Goal: Information Seeking & Learning: Learn about a topic

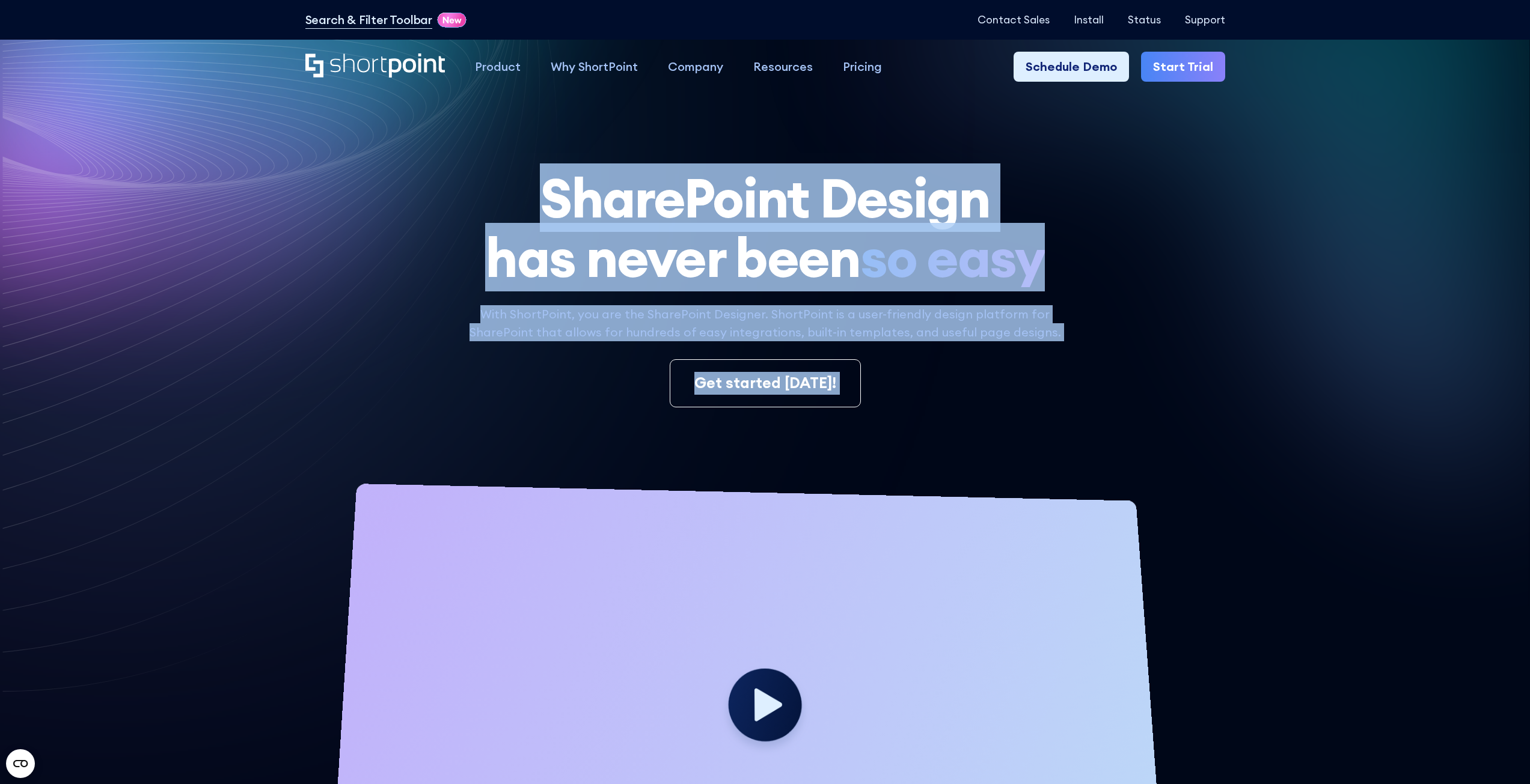
drag, startPoint x: 1214, startPoint y: 704, endPoint x: 466, endPoint y: 406, distance: 805.2
click at [466, 406] on section "SharePoint Design has never been so easy With ShortPoint, you are the SharePoin…" at bounding box center [765, 525] width 1530 height 1050
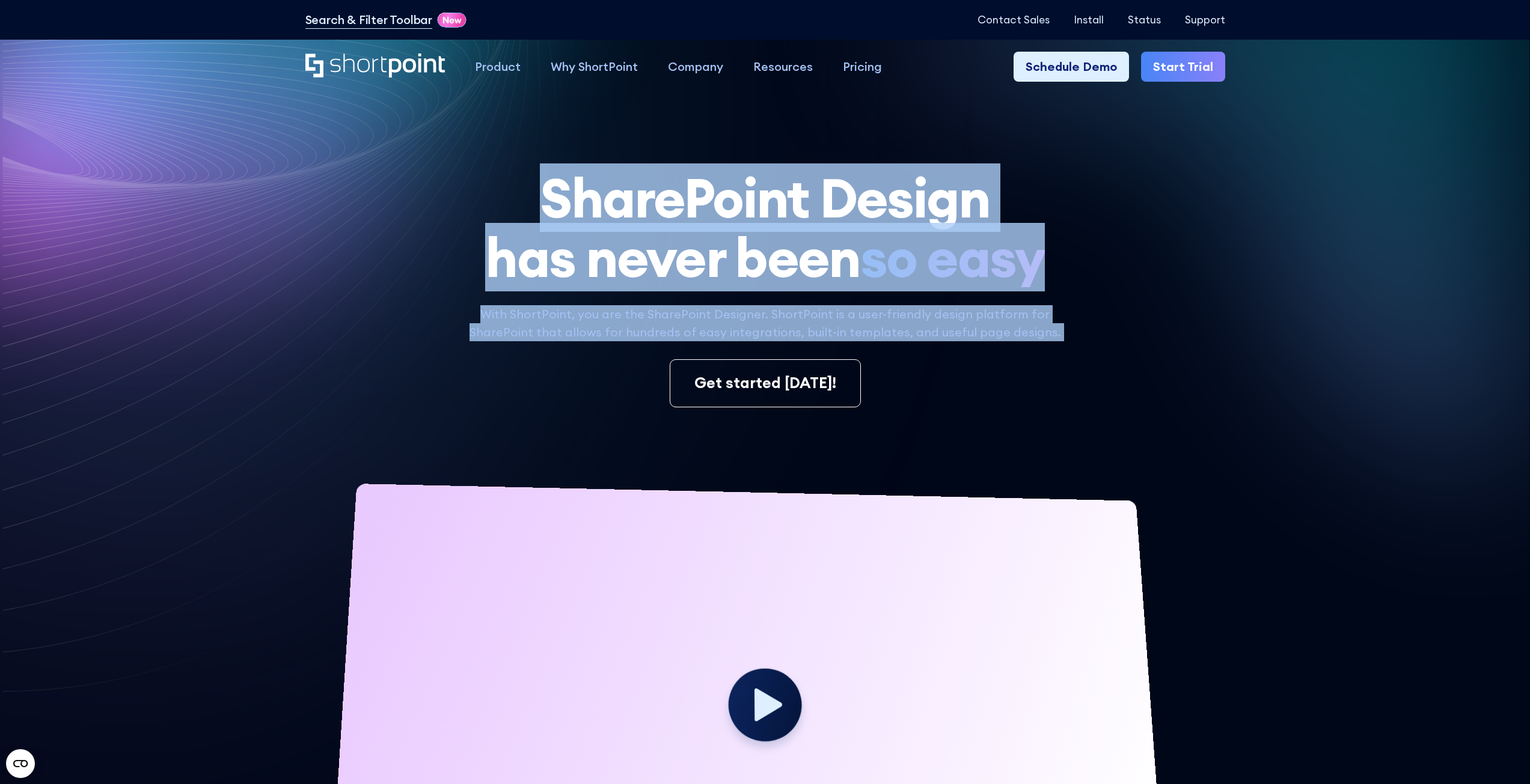
click at [459, 300] on div "SharePoint Design has never been so easy With ShortPoint, you are the SharePoin…" at bounding box center [765, 561] width 920 height 786
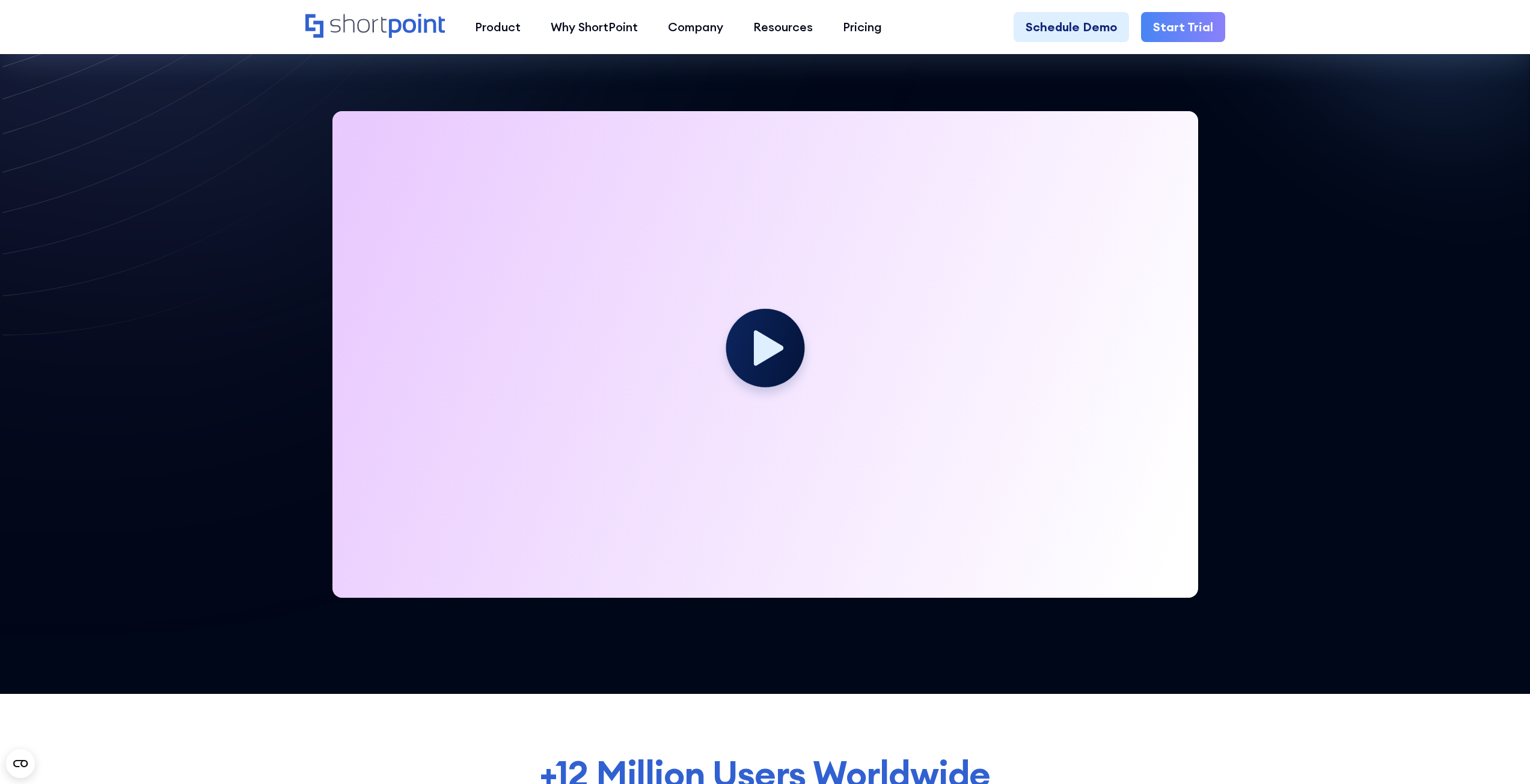
scroll to position [60, 0]
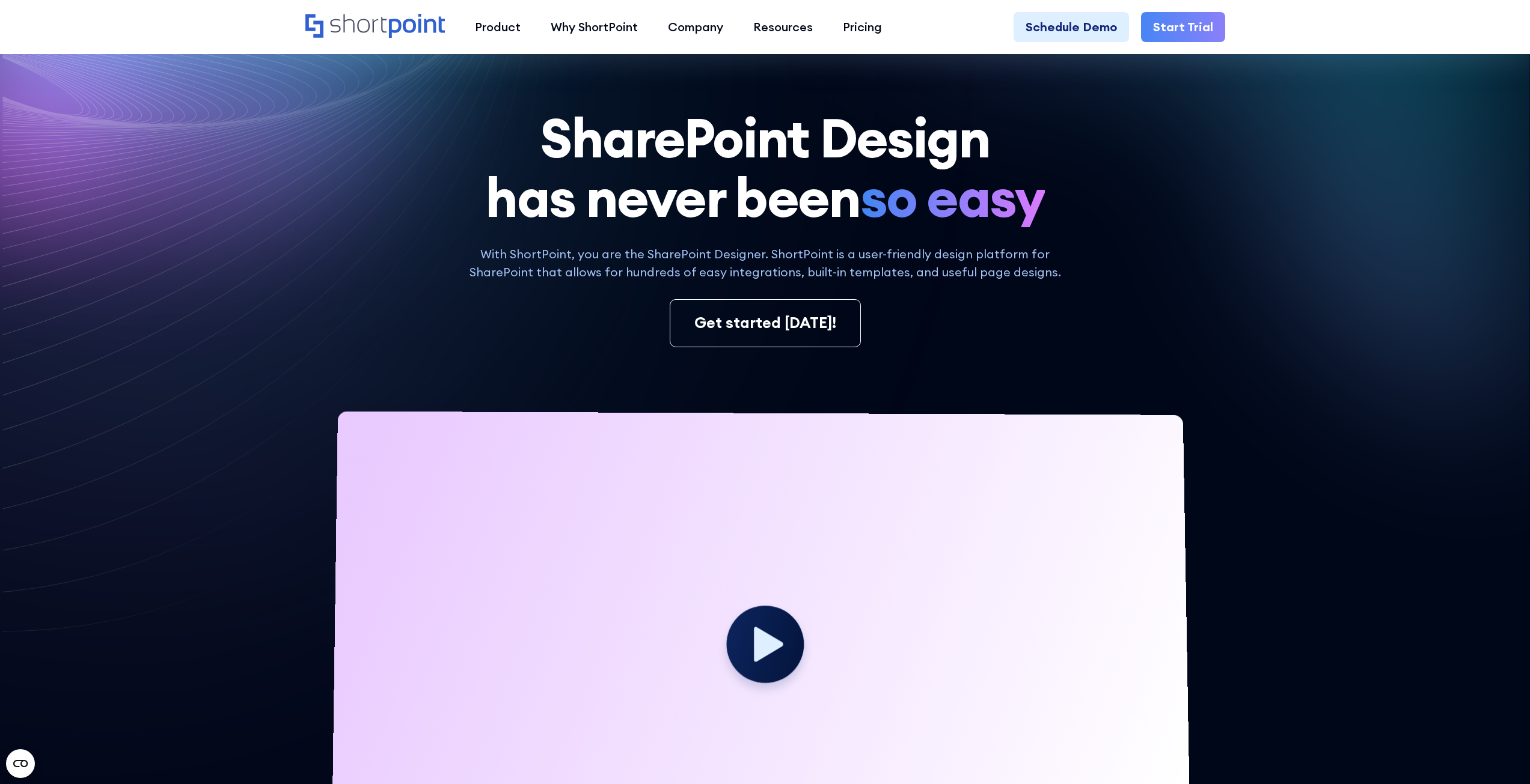
click at [1498, 664] on div at bounding box center [765, 474] width 1530 height 1030
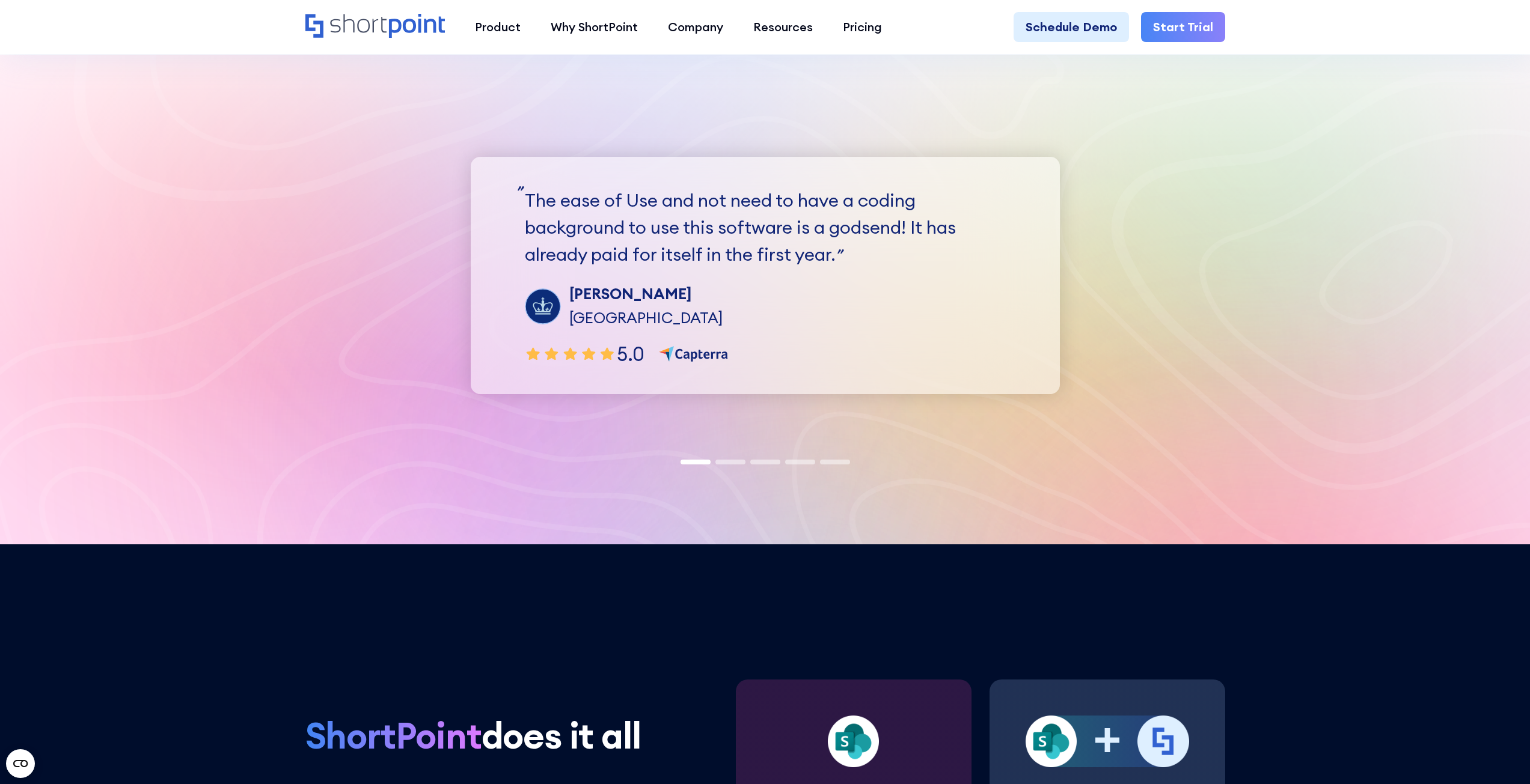
scroll to position [4206, 0]
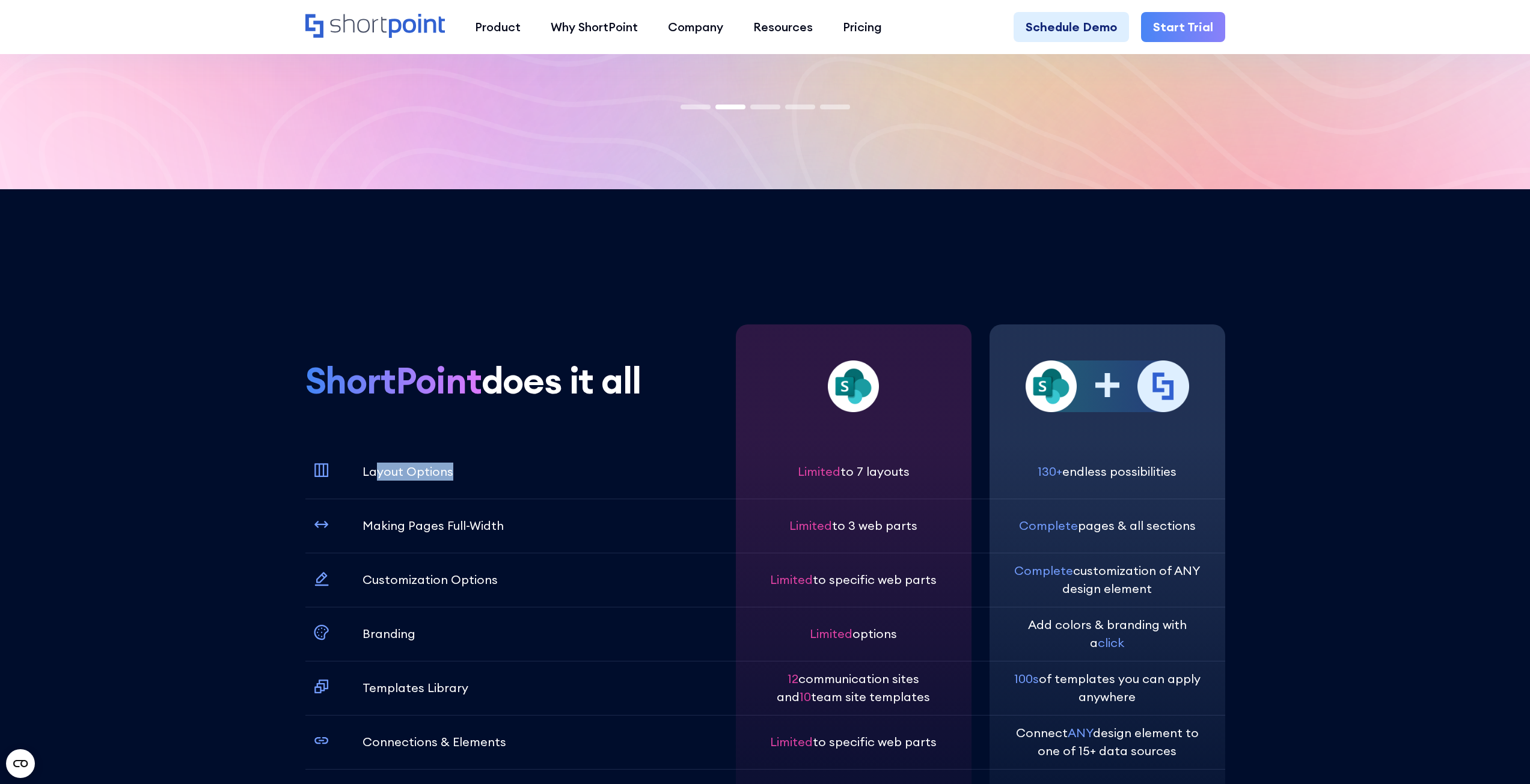
drag, startPoint x: 377, startPoint y: 460, endPoint x: 592, endPoint y: 498, distance: 218.3
click at [593, 498] on div "Layout Options" at bounding box center [499, 471] width 388 height 54
click at [592, 499] on div "Making Pages Full-Width" at bounding box center [499, 526] width 388 height 54
drag, startPoint x: 386, startPoint y: 467, endPoint x: 427, endPoint y: 352, distance: 122.1
click at [427, 352] on div "ShortPoint does it all Layout Options Making Pages Full-Width Customization Opt…" at bounding box center [511, 619] width 412 height 589
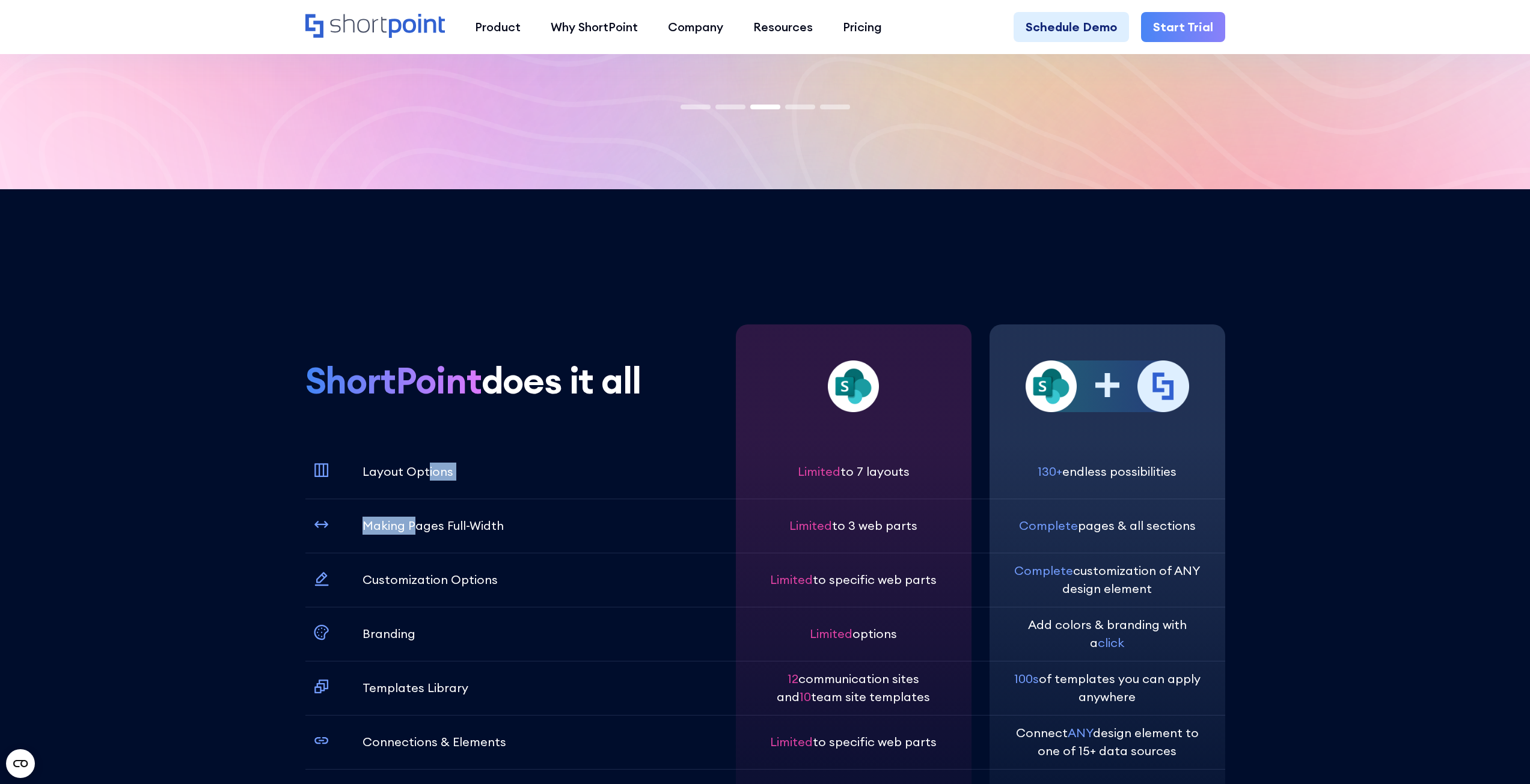
click at [439, 347] on div "ShortPoint does it all Layout Options Making Pages Full-Width Customization Opt…" at bounding box center [511, 619] width 412 height 589
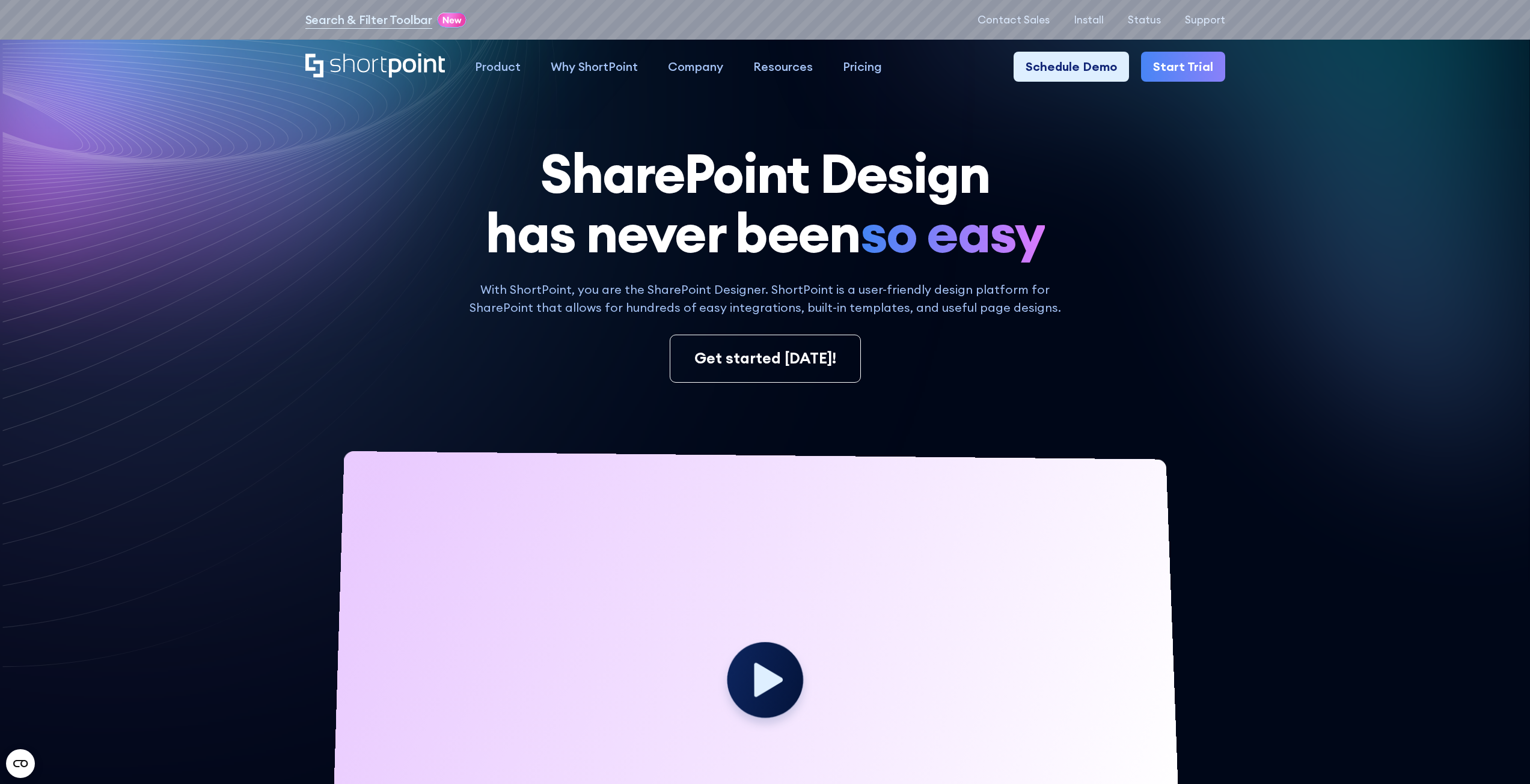
scroll to position [0, 0]
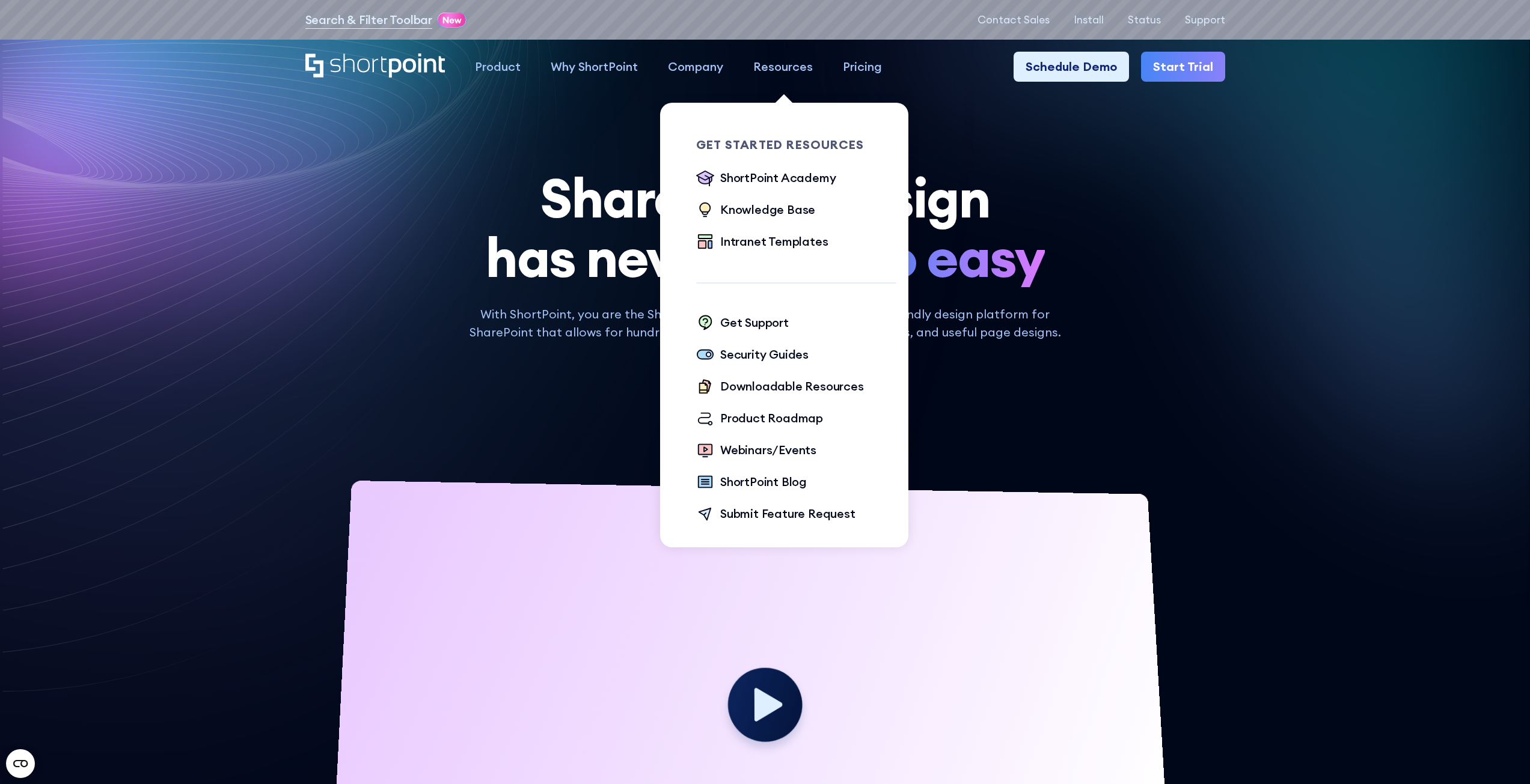
click at [766, 61] on div "Resources" at bounding box center [783, 66] width 59 height 18
click at [796, 179] on div "ShortPoint Academy" at bounding box center [777, 178] width 116 height 18
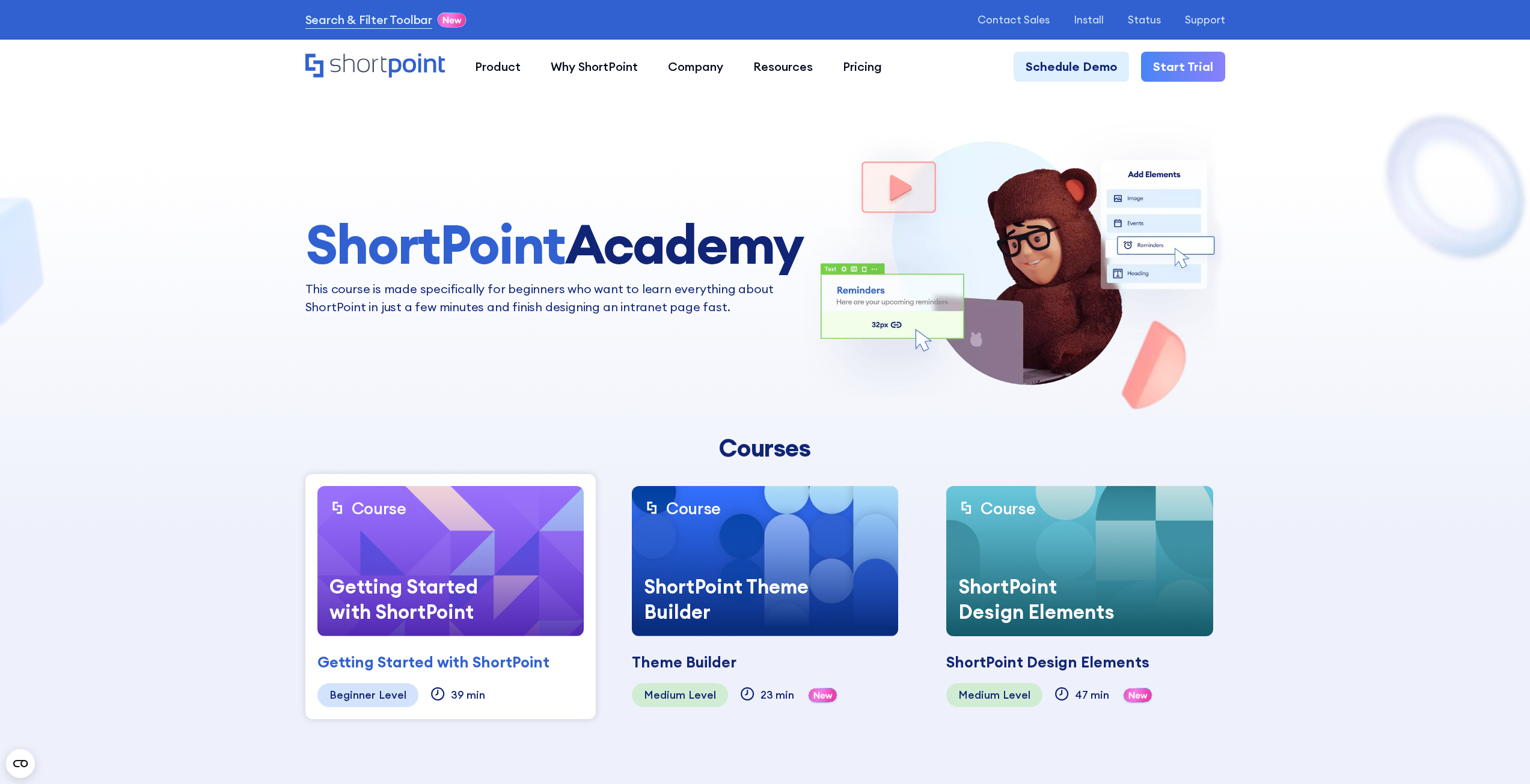
click at [731, 562] on div "ShortPoint Theme Builder" at bounding box center [726, 600] width 189 height 75
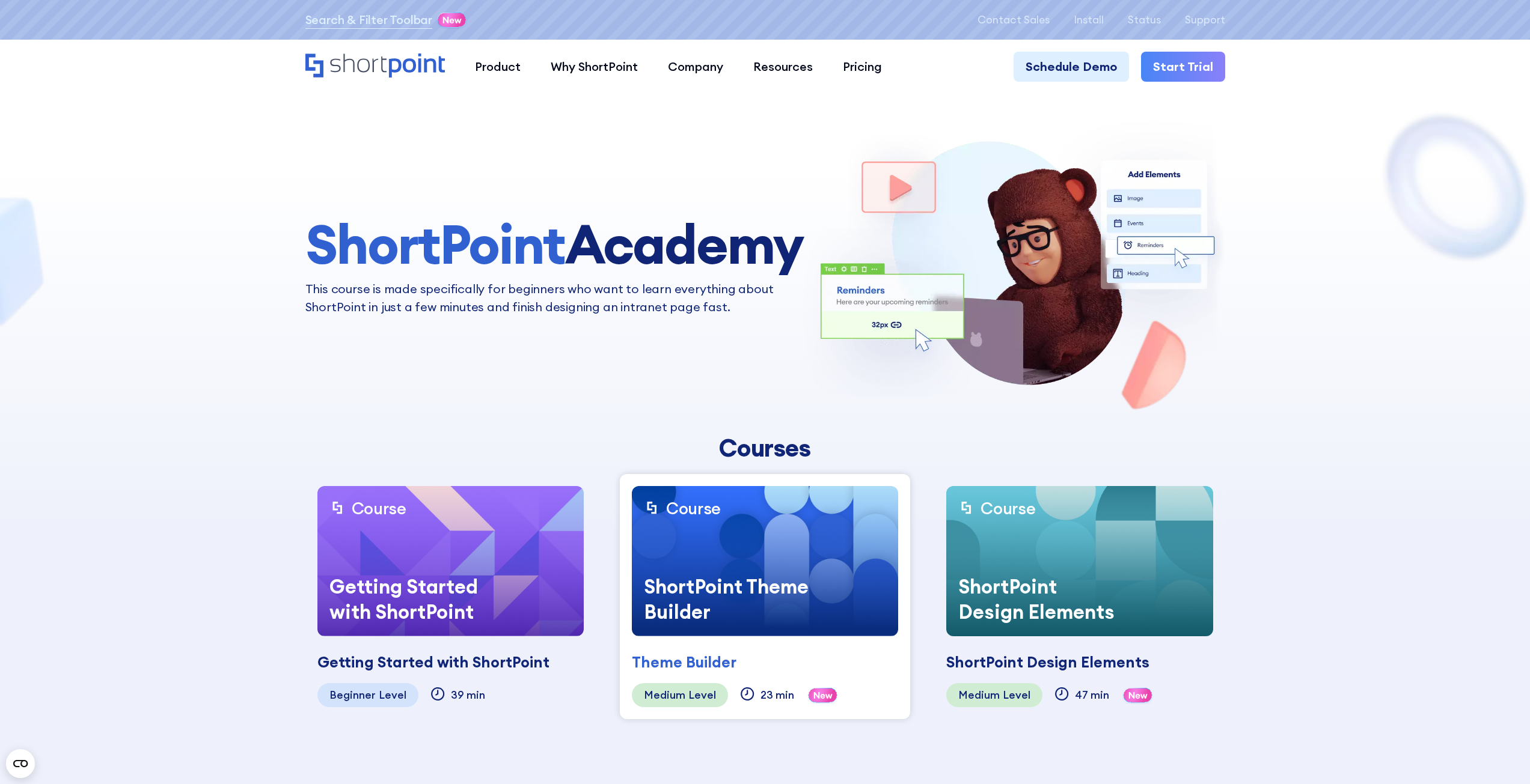
click at [750, 597] on div "ShortPoint Theme Builder" at bounding box center [726, 600] width 189 height 75
click at [812, 577] on div "ShortPoint Theme Builder" at bounding box center [726, 600] width 189 height 75
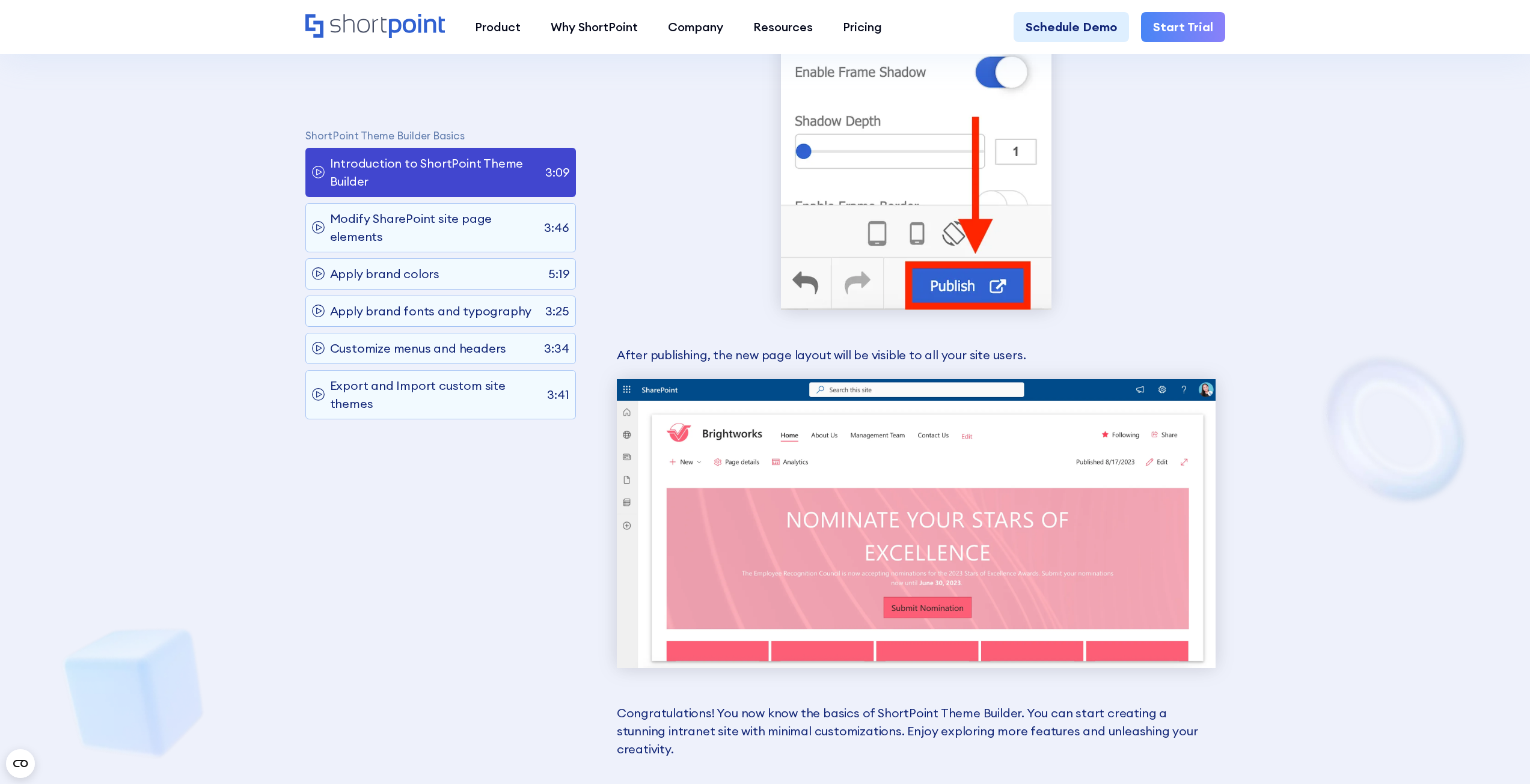
scroll to position [9014, 0]
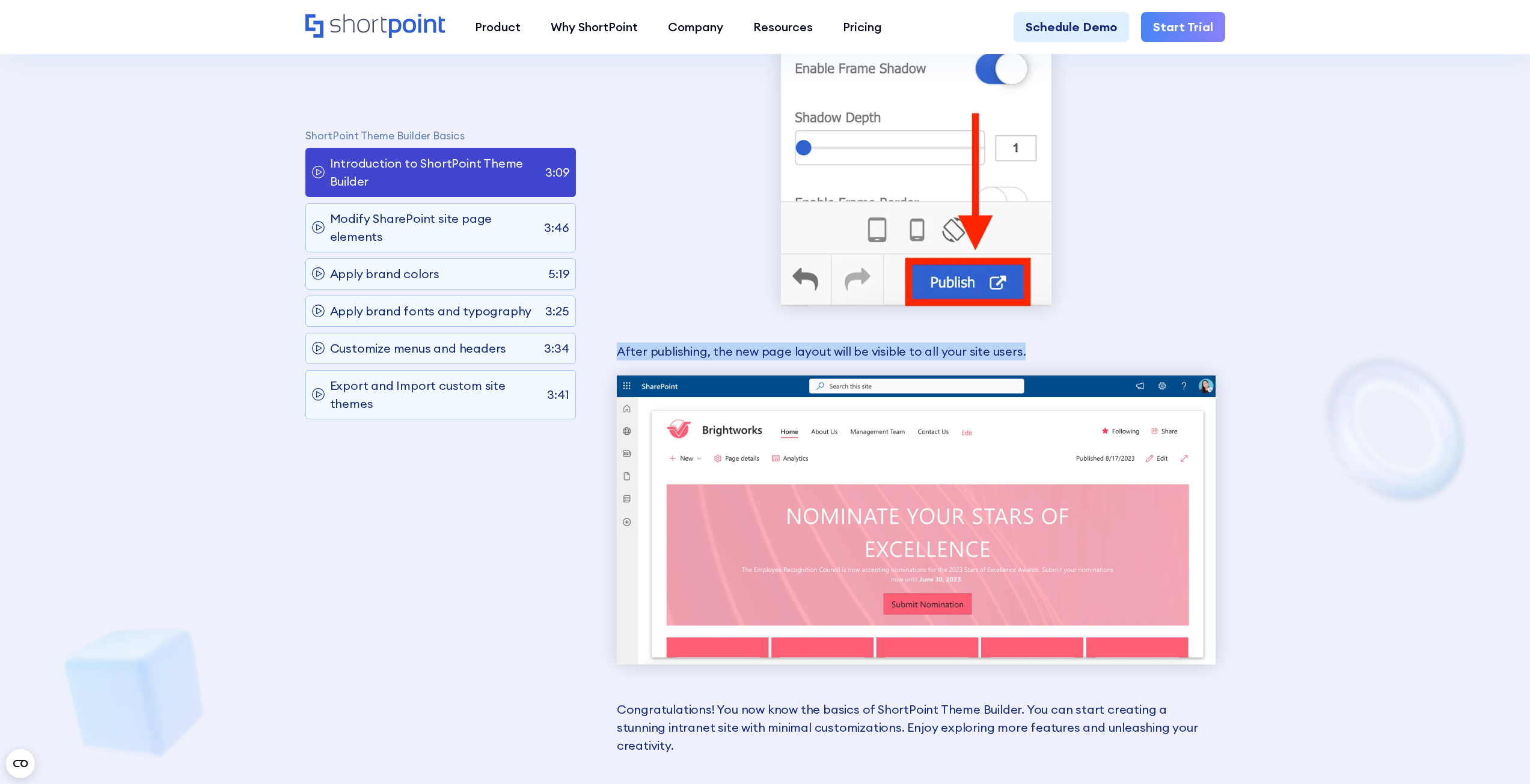
drag, startPoint x: 1027, startPoint y: 346, endPoint x: 619, endPoint y: 335, distance: 408.1
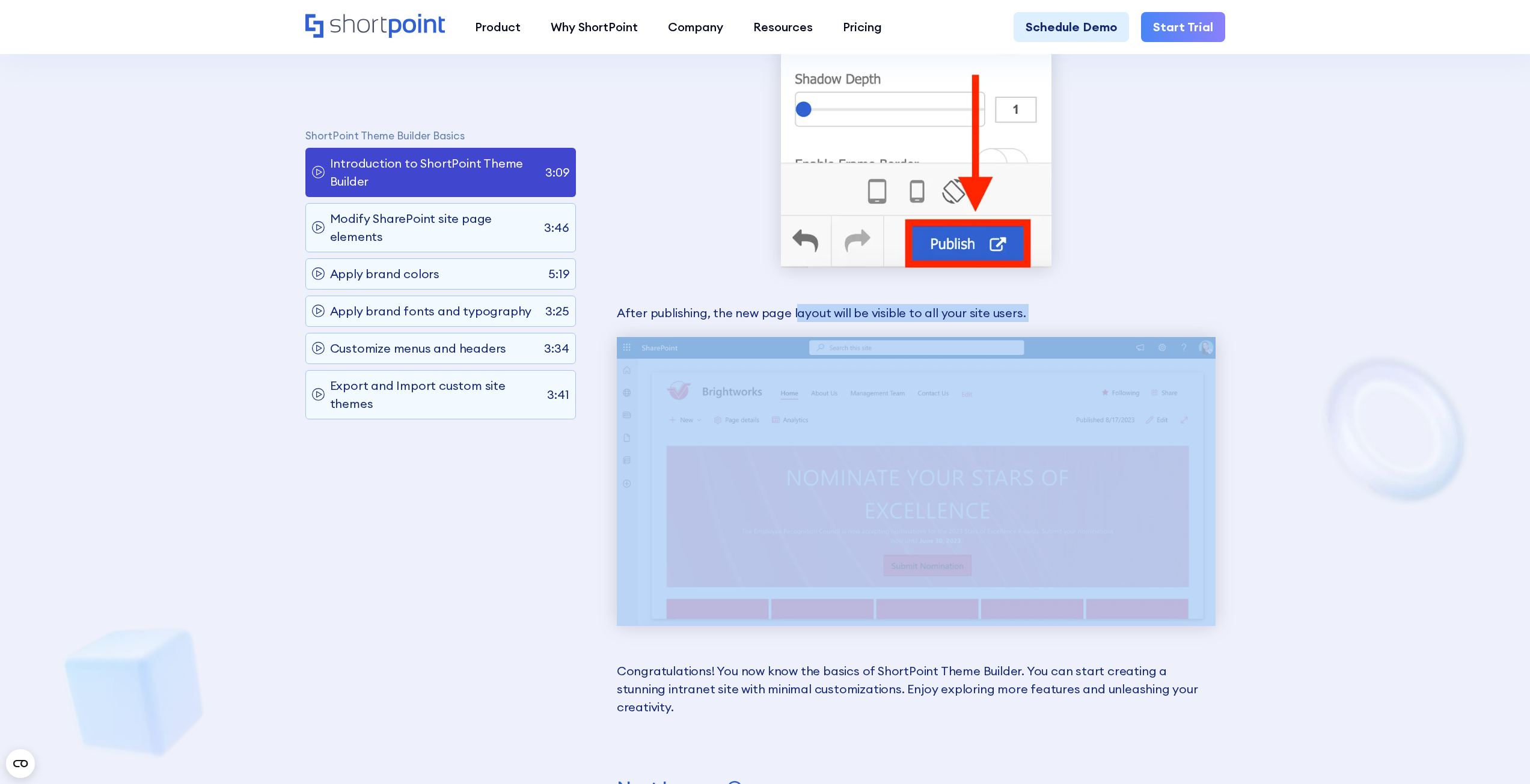
scroll to position [9074, 0]
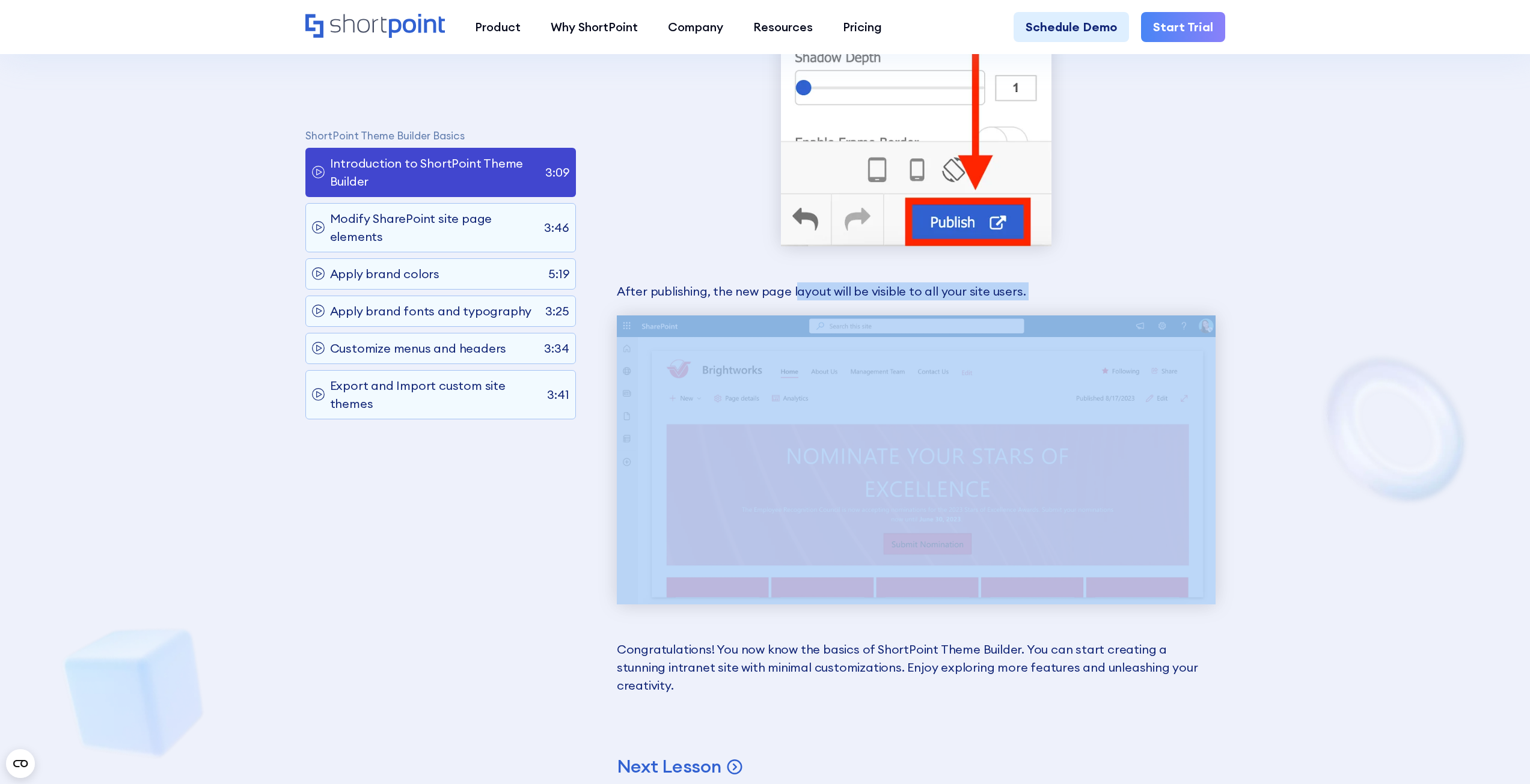
drag, startPoint x: 791, startPoint y: 330, endPoint x: 958, endPoint y: 258, distance: 181.9
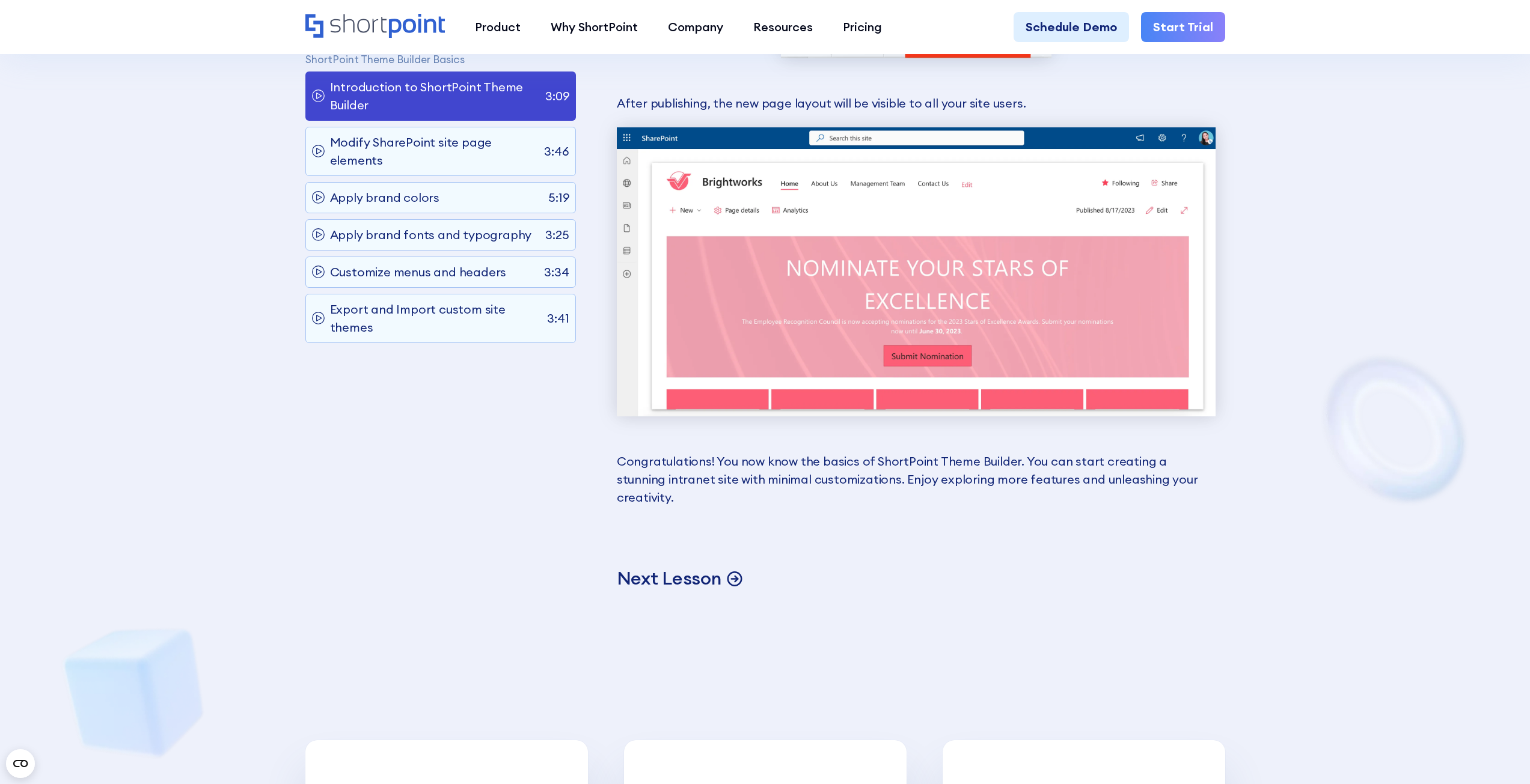
scroll to position [9255, 0]
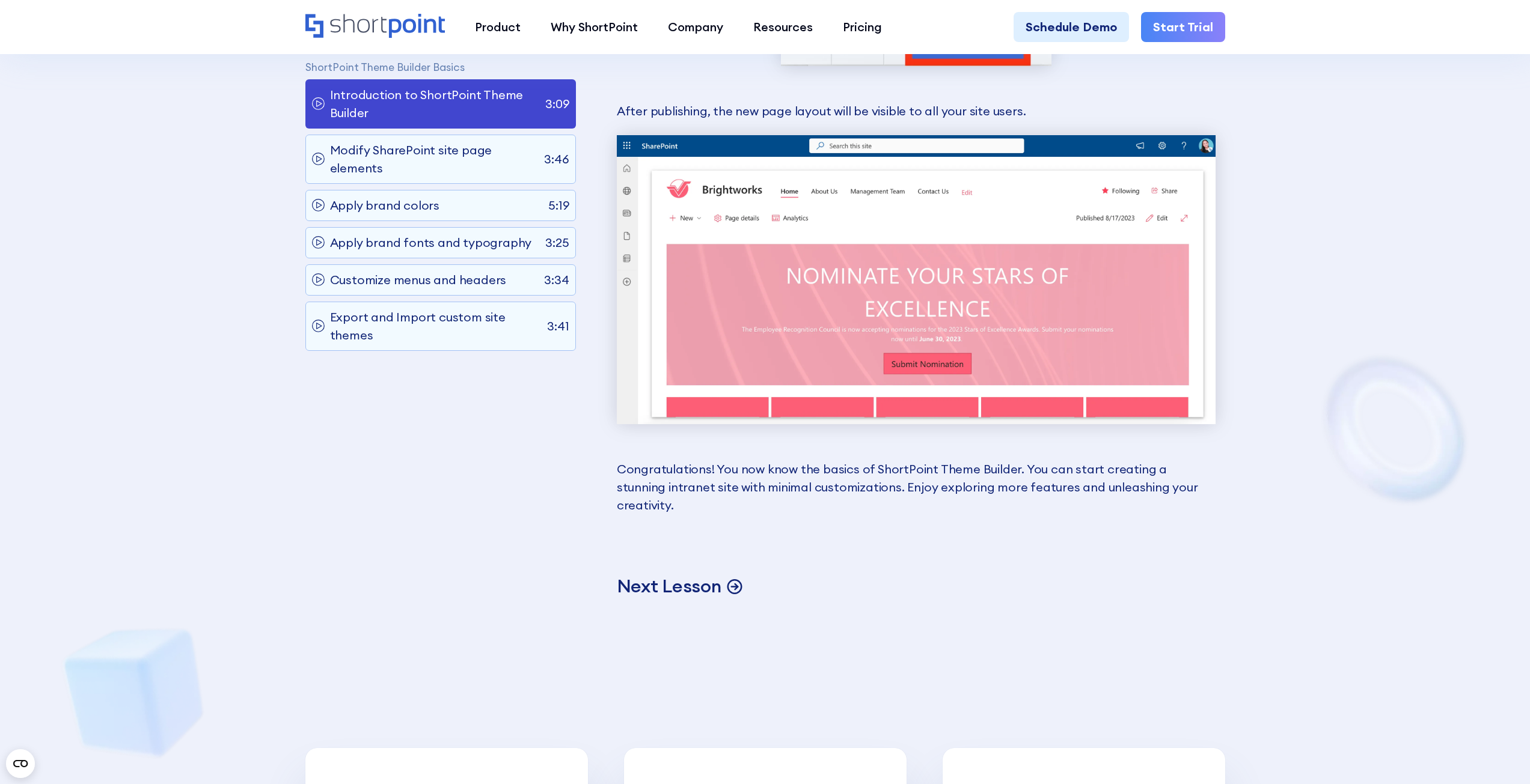
click at [680, 574] on p "Next Lesson" at bounding box center [669, 586] width 105 height 24
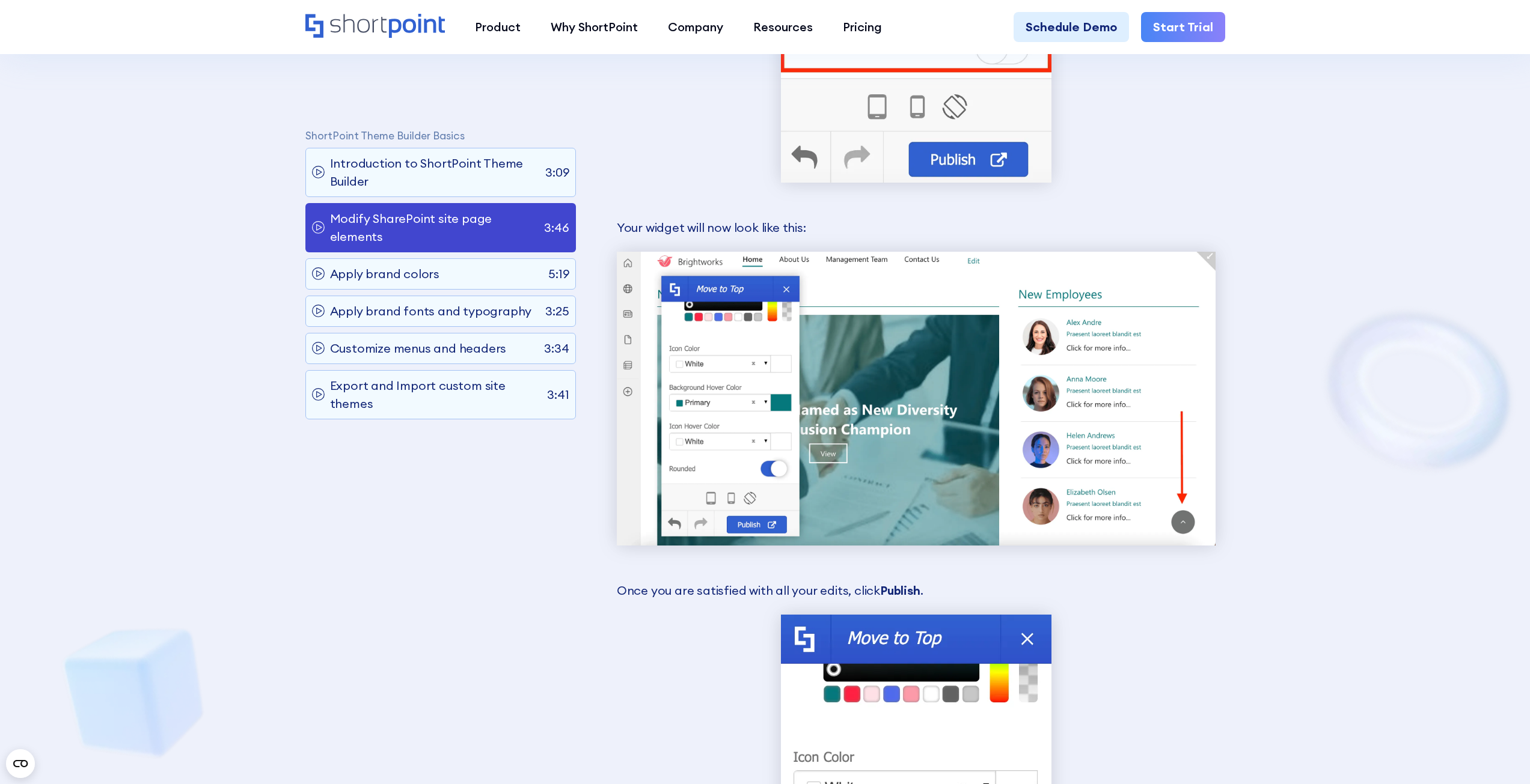
scroll to position [9044, 0]
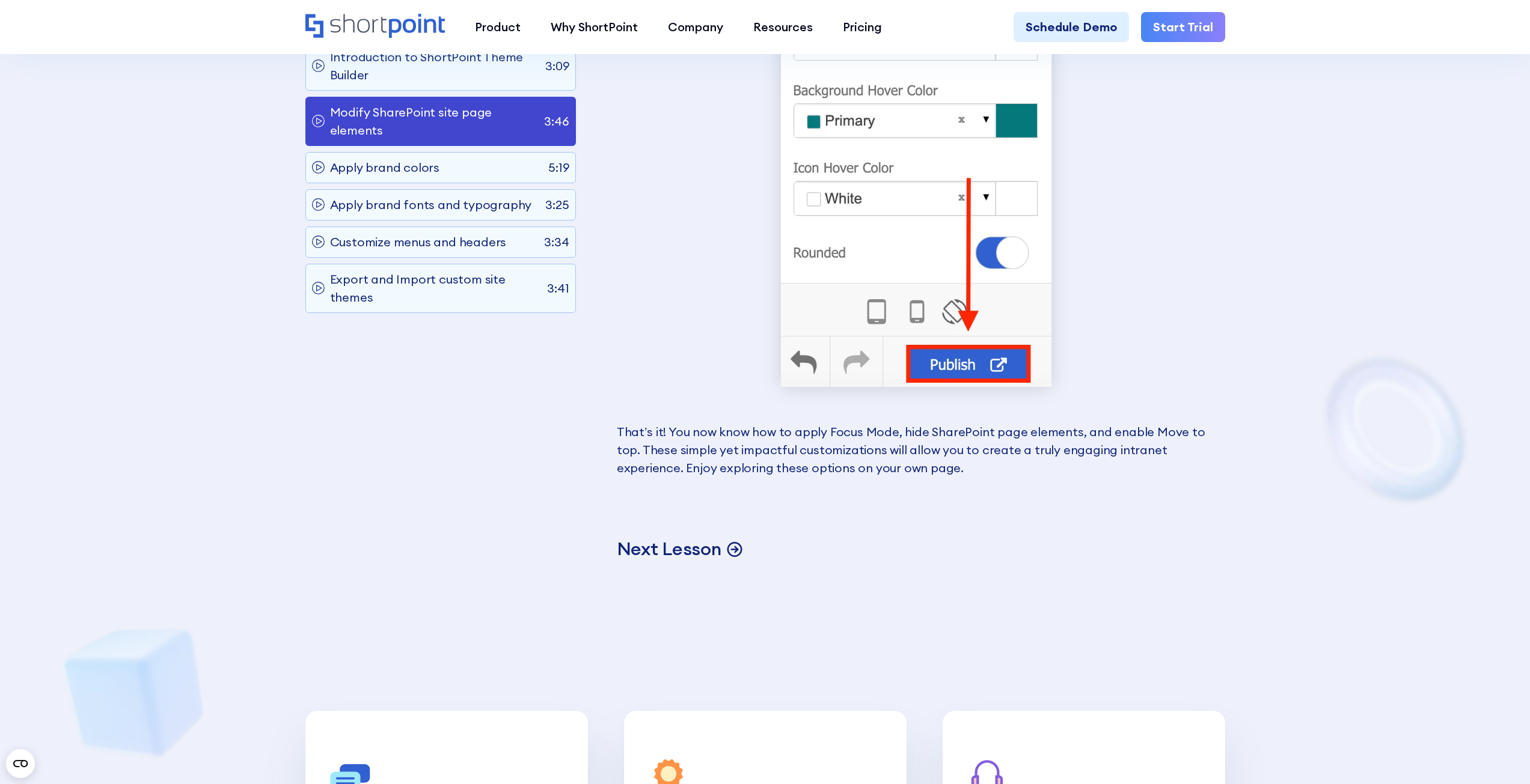
click at [698, 545] on p "Next Lesson" at bounding box center [669, 549] width 105 height 24
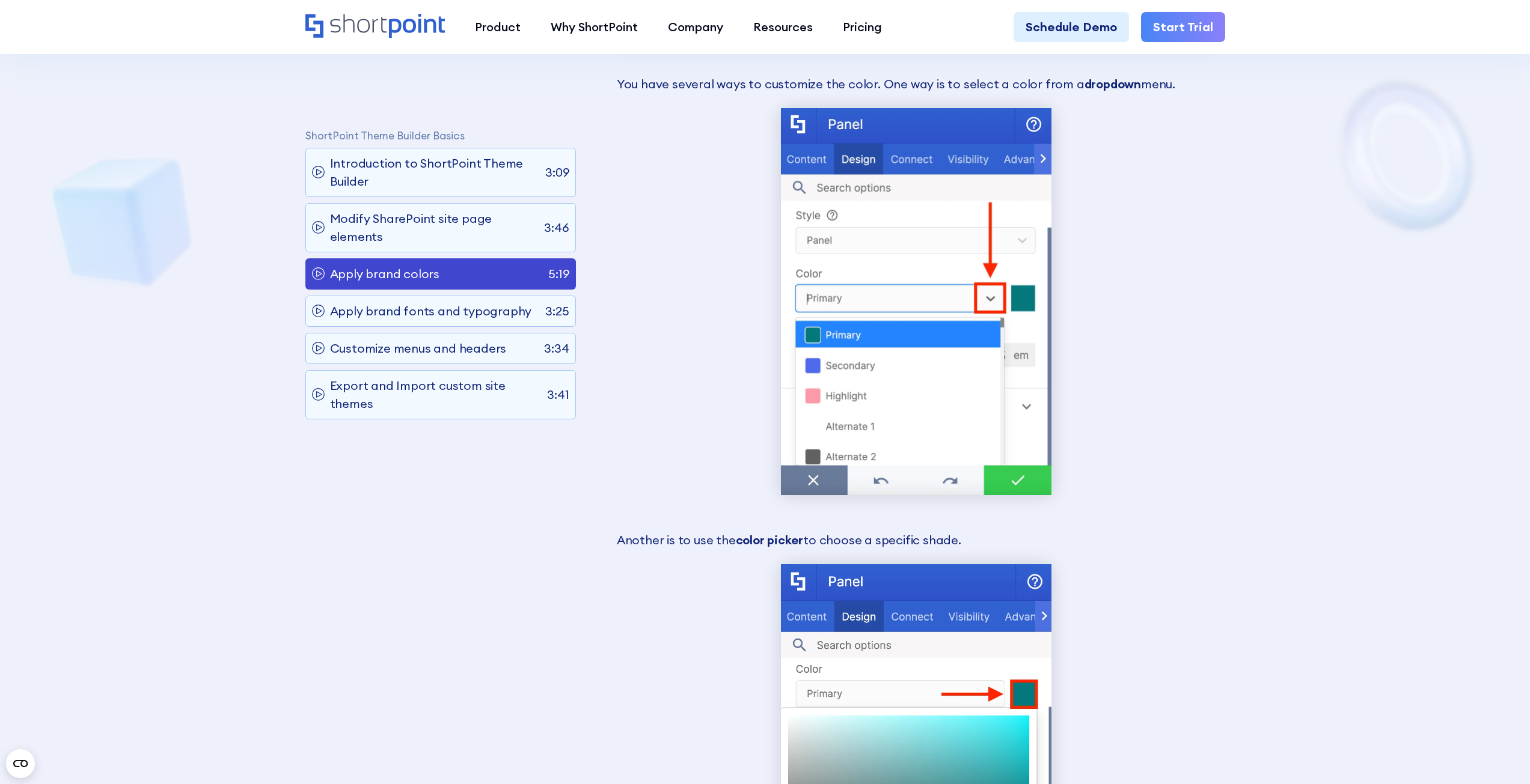
scroll to position [1832, 0]
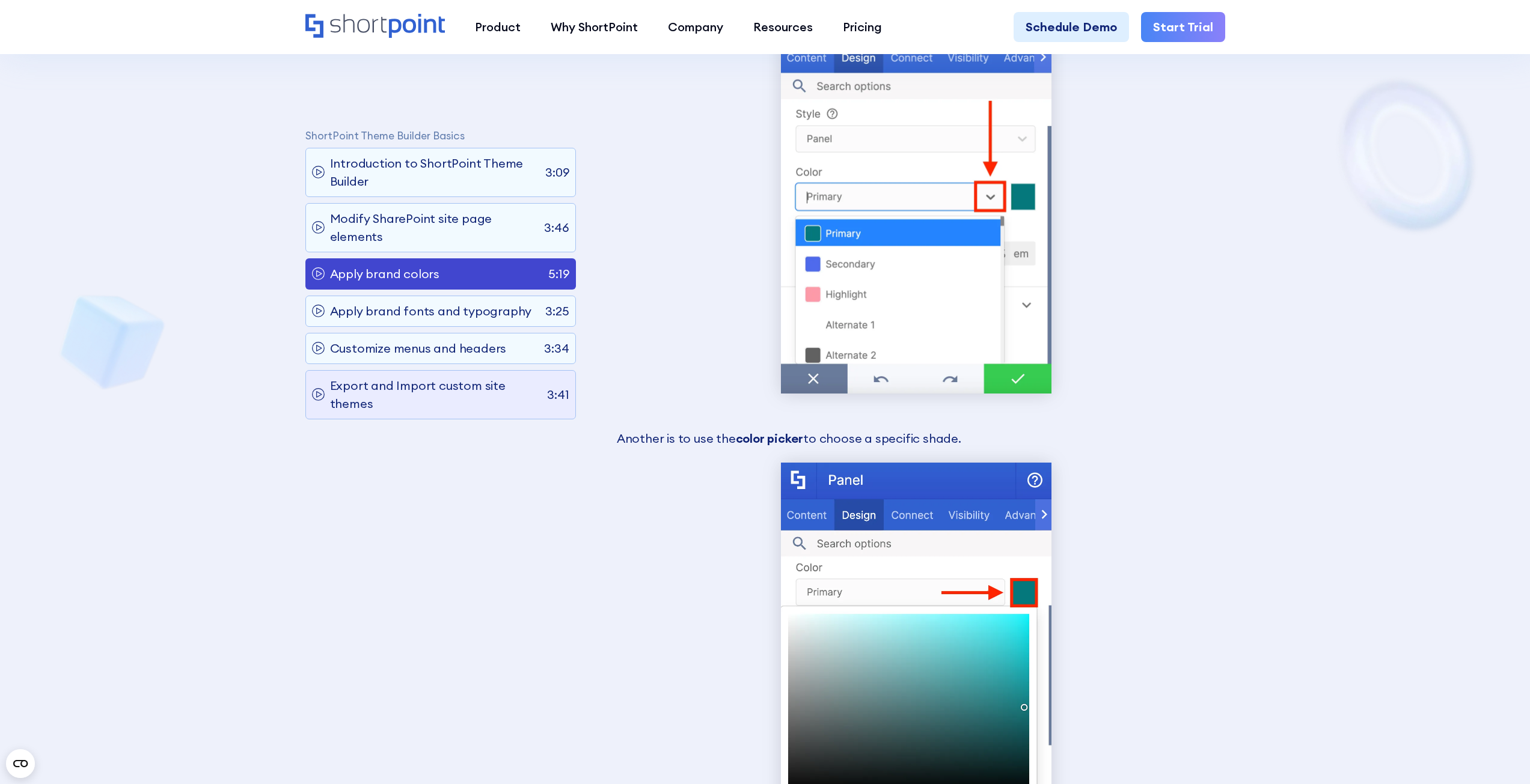
click at [473, 393] on p "Export and Import custom site themes" at bounding box center [436, 395] width 212 height 36
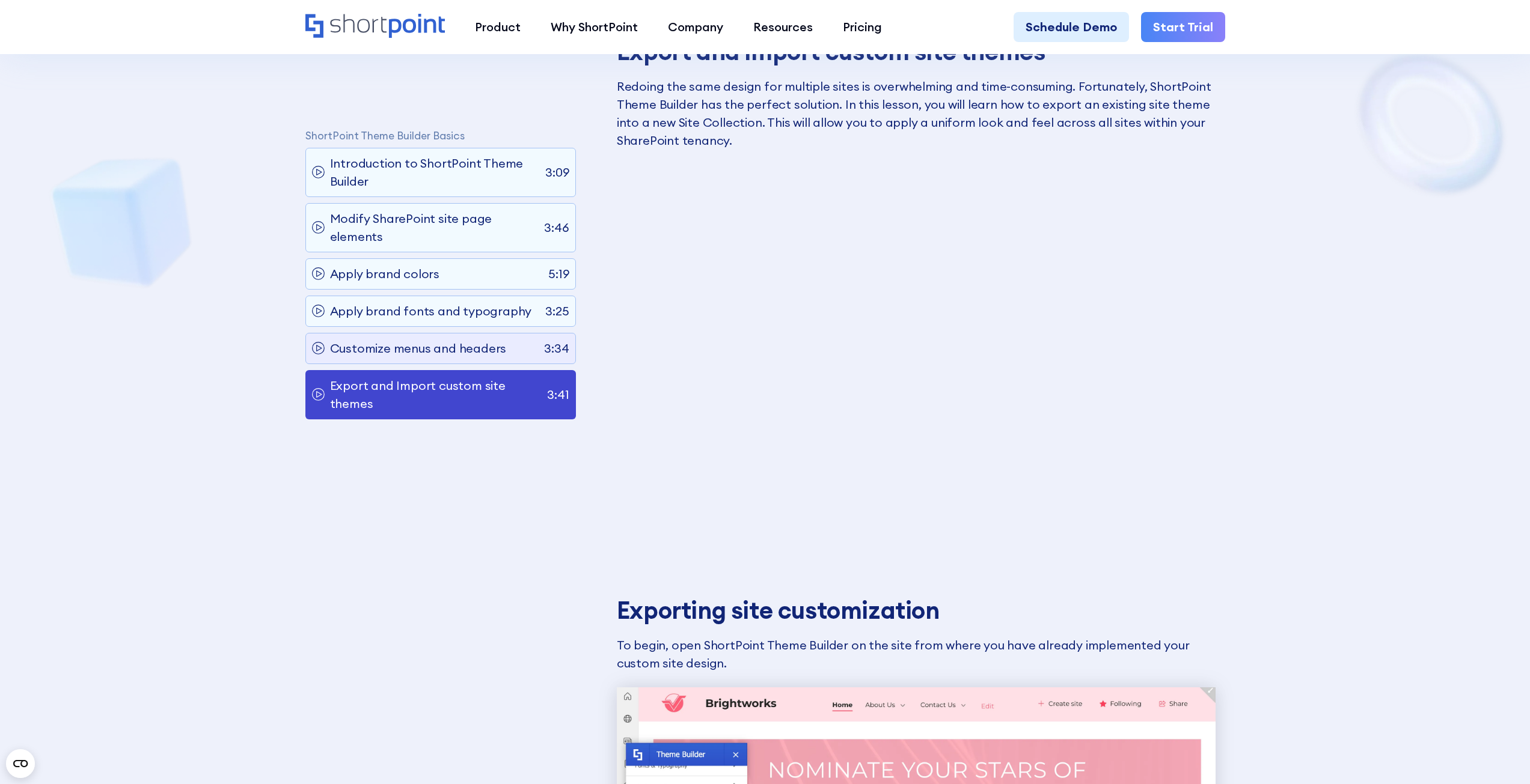
click at [464, 358] on div "Customize menus and headers 3:34" at bounding box center [440, 348] width 270 height 32
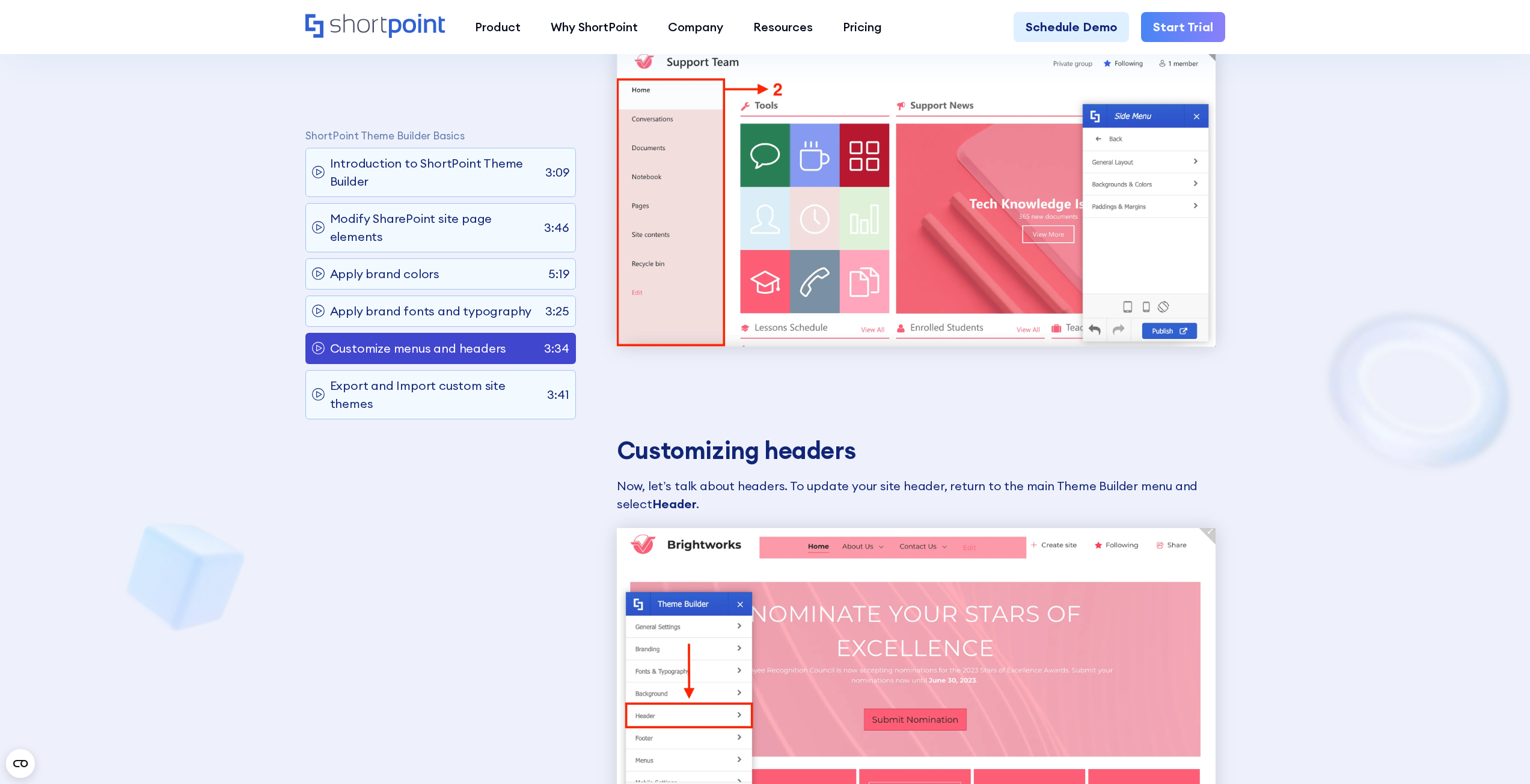
scroll to position [7060, 0]
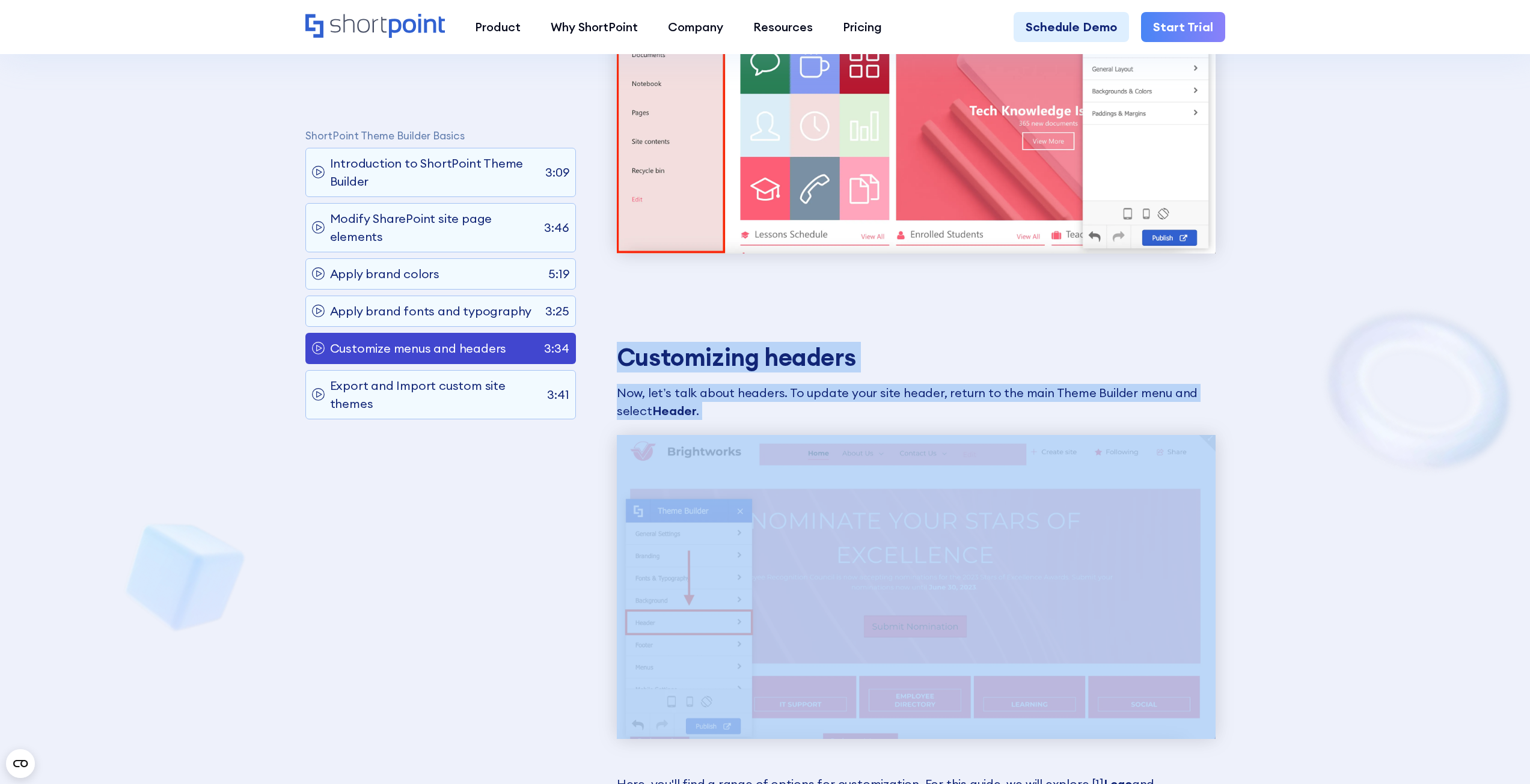
drag, startPoint x: 703, startPoint y: 333, endPoint x: 937, endPoint y: 410, distance: 246.3
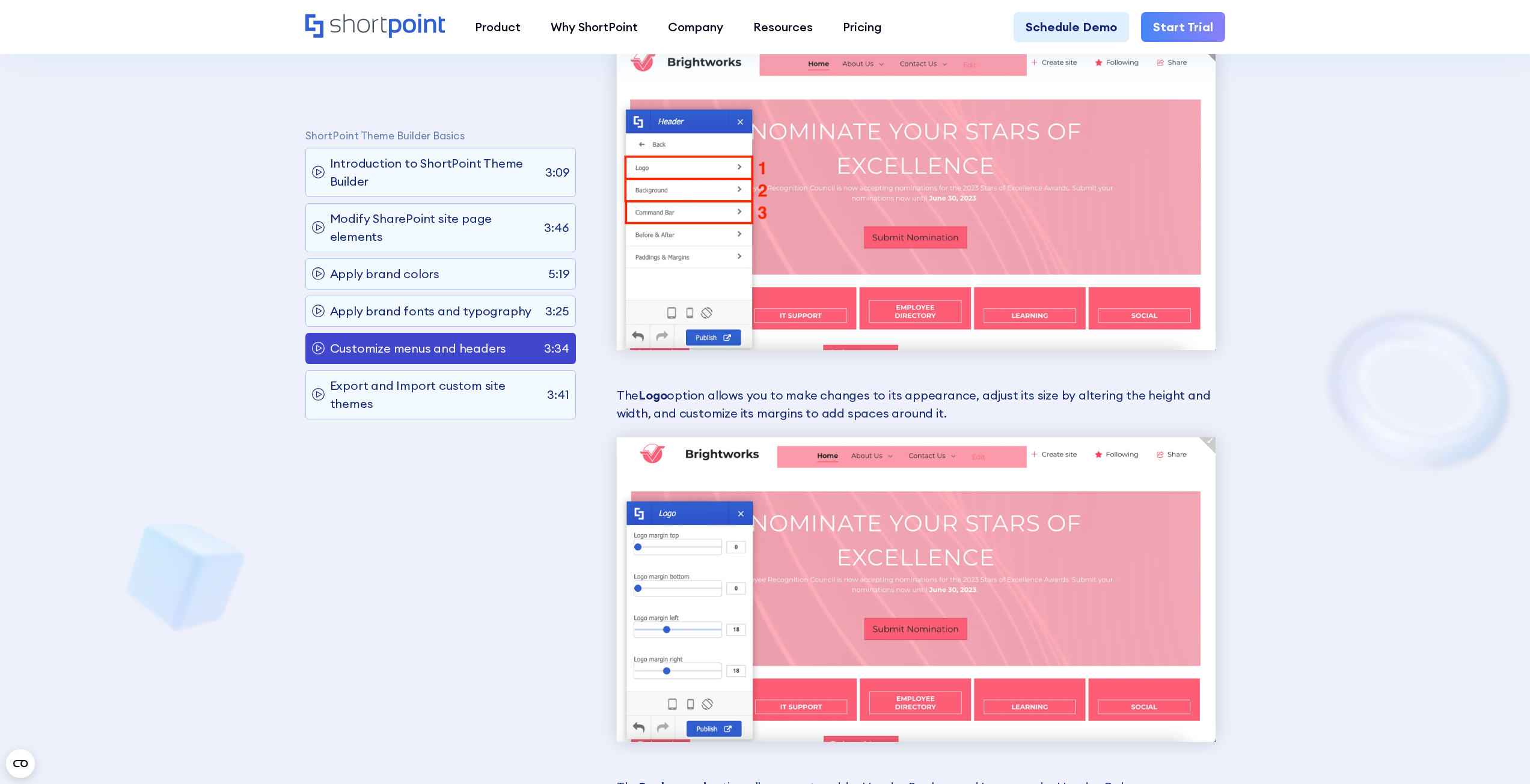
scroll to position [7782, 0]
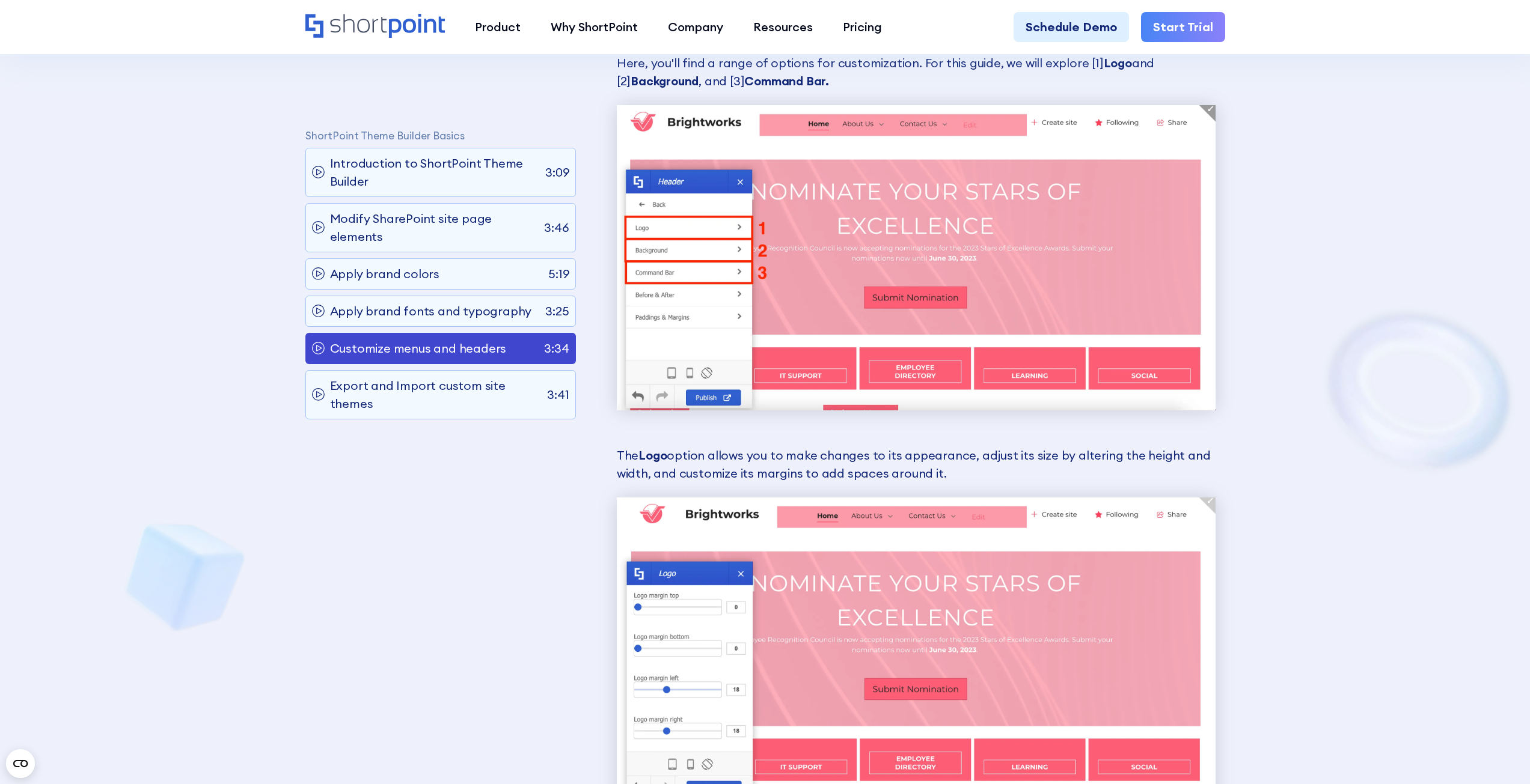
drag, startPoint x: 653, startPoint y: 431, endPoint x: 1018, endPoint y: 456, distance: 365.9
click at [1031, 458] on p "The Logo option allows you to make changes to its appearance, adjust its size b…" at bounding box center [916, 464] width 599 height 36
click at [1018, 456] on p "The Logo option allows you to make changes to its appearance, adjust its size b…" at bounding box center [916, 464] width 599 height 36
click at [993, 457] on p "The Logo option allows you to make changes to its appearance, adjust its size b…" at bounding box center [916, 464] width 599 height 36
drag, startPoint x: 960, startPoint y: 455, endPoint x: 656, endPoint y: 428, distance: 305.2
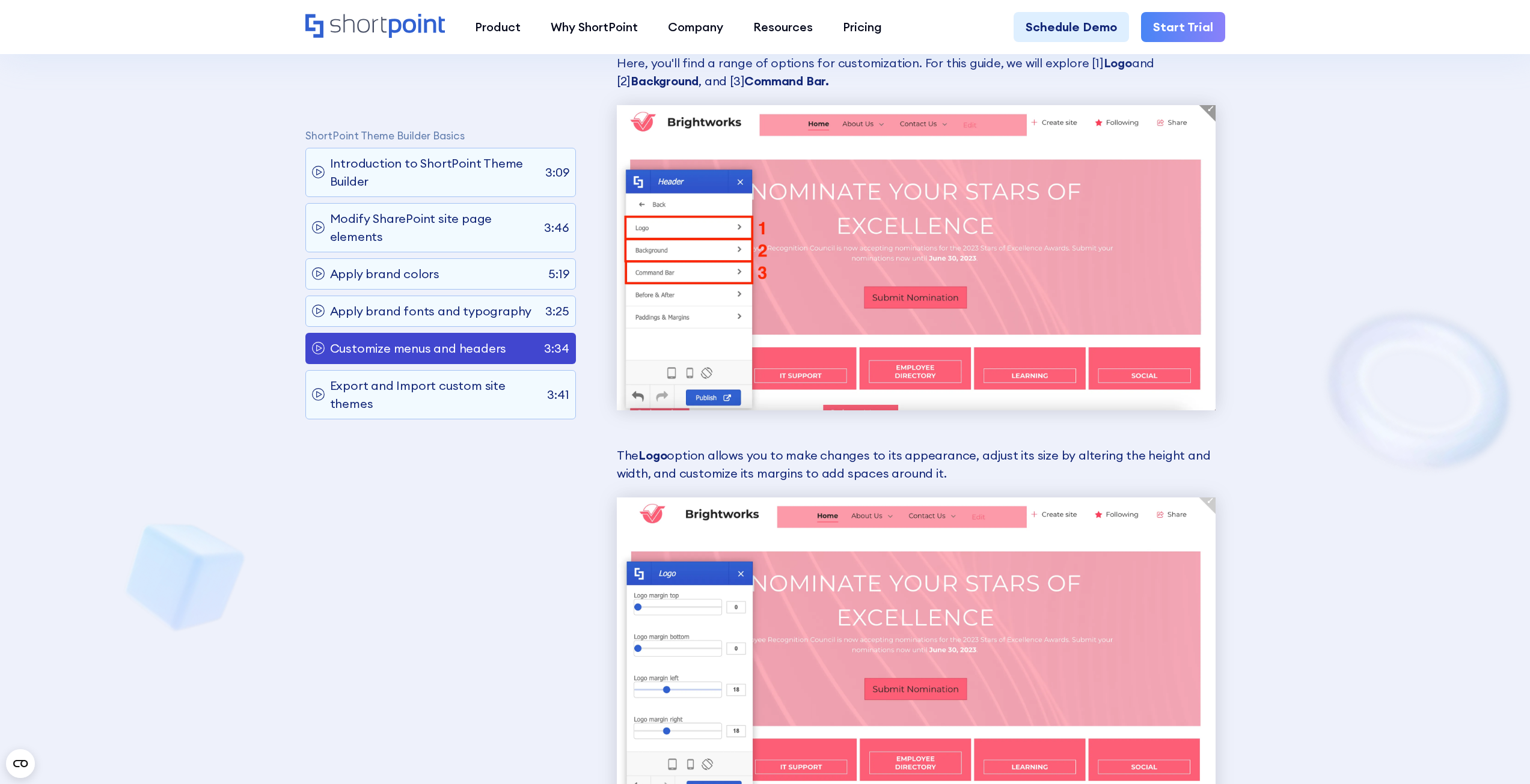
click at [648, 446] on p "The Logo option allows you to make changes to its appearance, adjust its size b…" at bounding box center [916, 464] width 599 height 36
click at [656, 447] on strong "Logo" at bounding box center [653, 454] width 29 height 15
drag, startPoint x: 599, startPoint y: 86, endPoint x: 1183, endPoint y: 352, distance: 641.7
click at [1184, 352] on img at bounding box center [916, 257] width 599 height 305
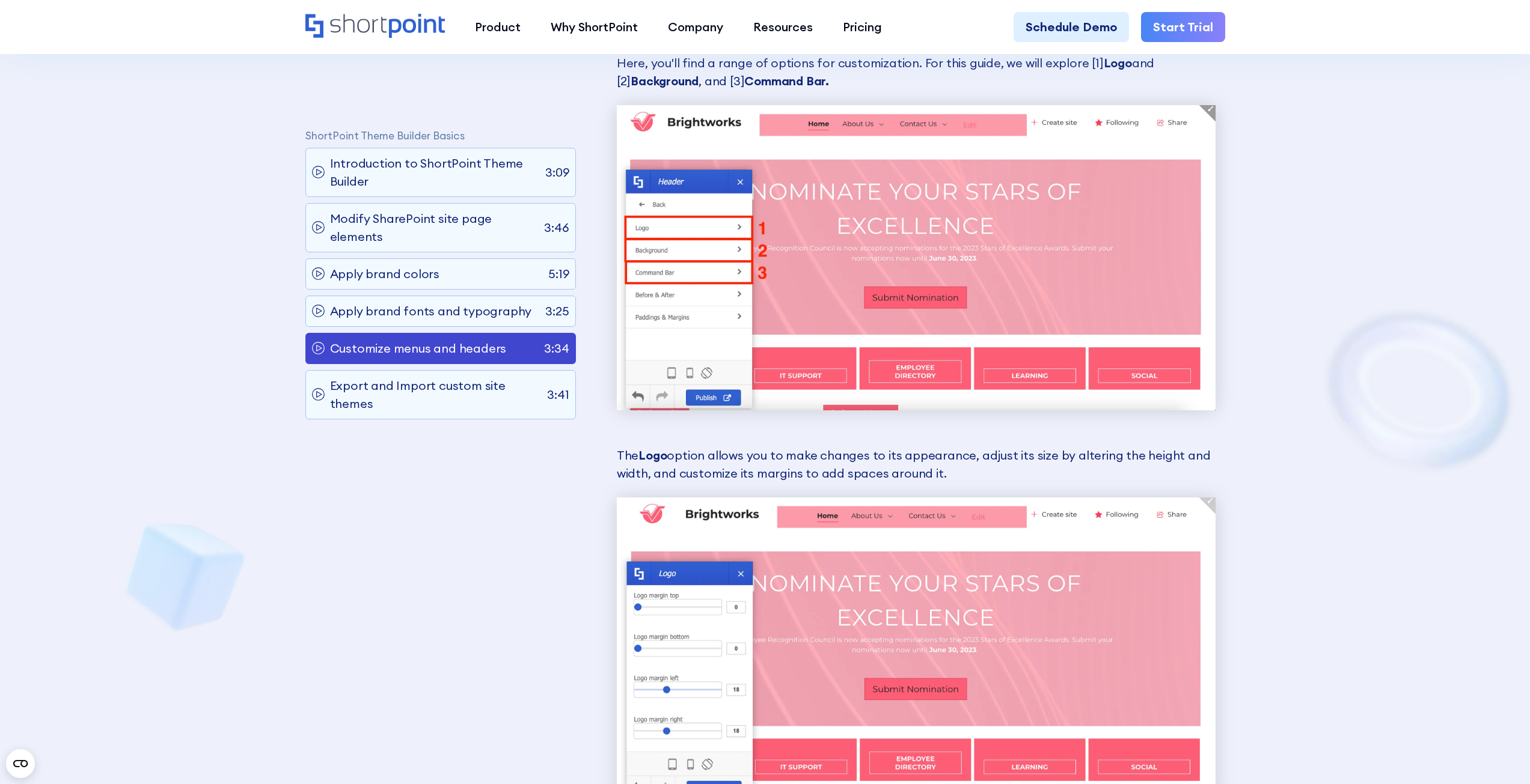
click at [866, 455] on p "The Logo option allows you to make changes to its appearance, adjust its size b…" at bounding box center [916, 464] width 599 height 36
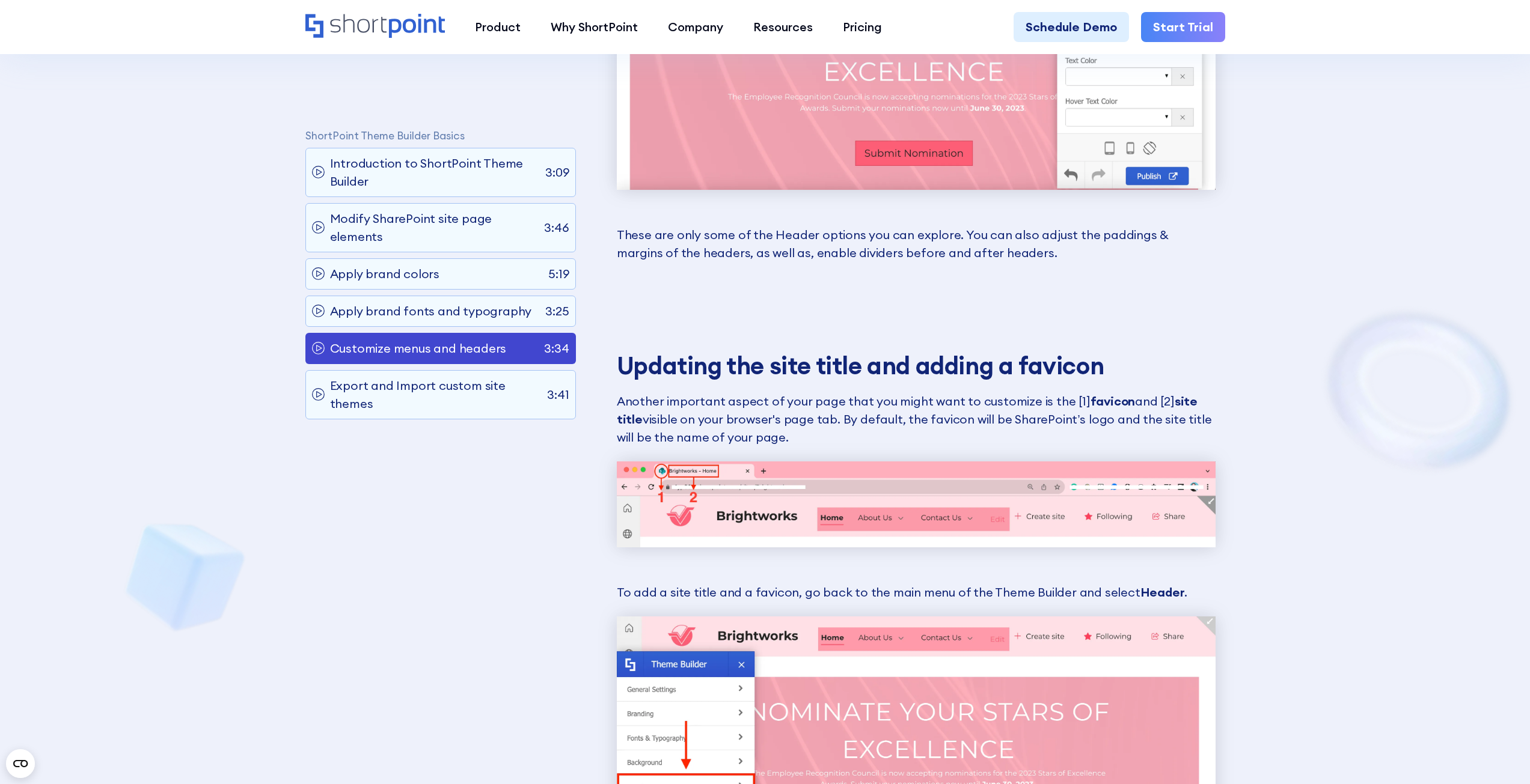
scroll to position [9104, 0]
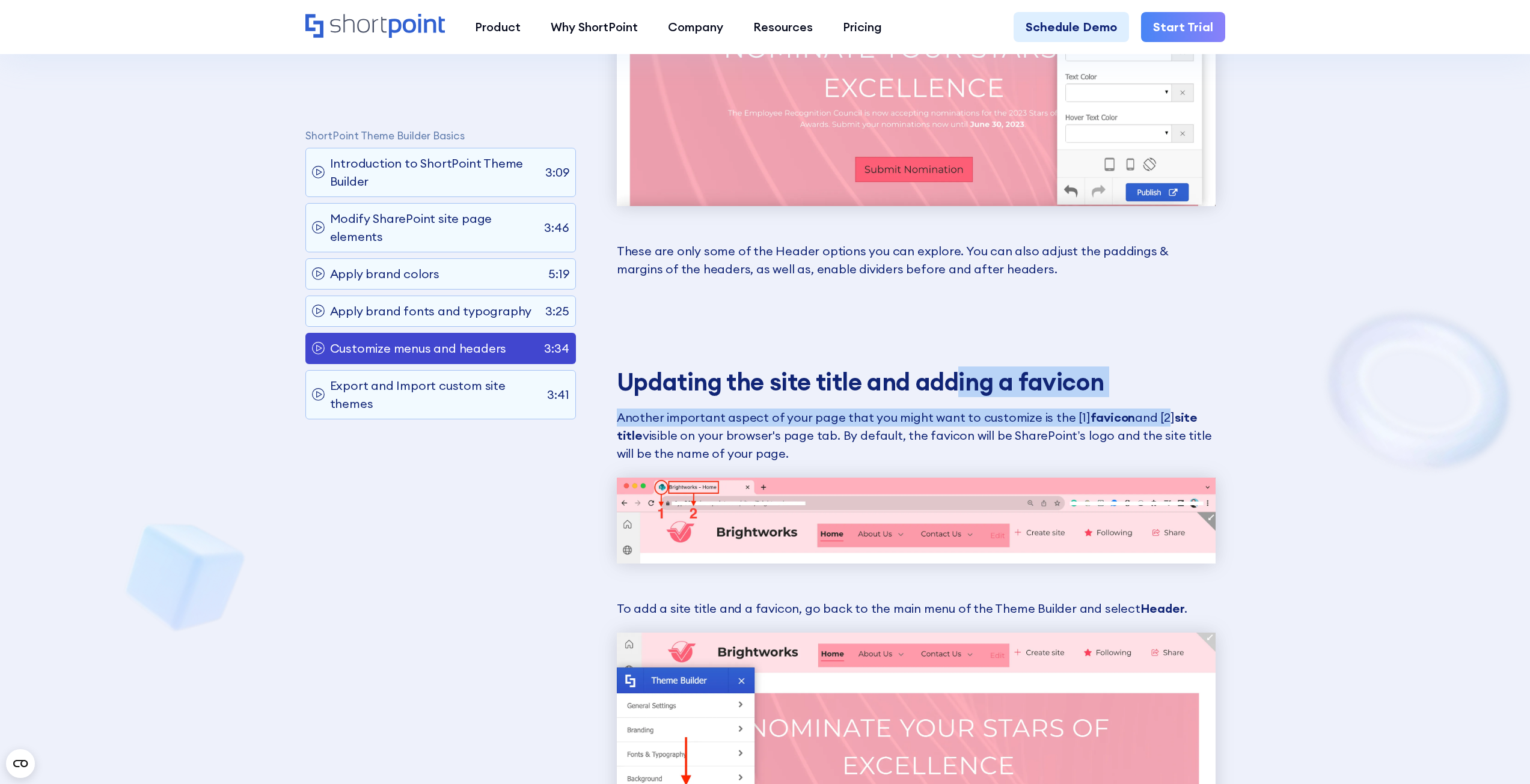
drag, startPoint x: 1012, startPoint y: 357, endPoint x: 1145, endPoint y: 381, distance: 135.1
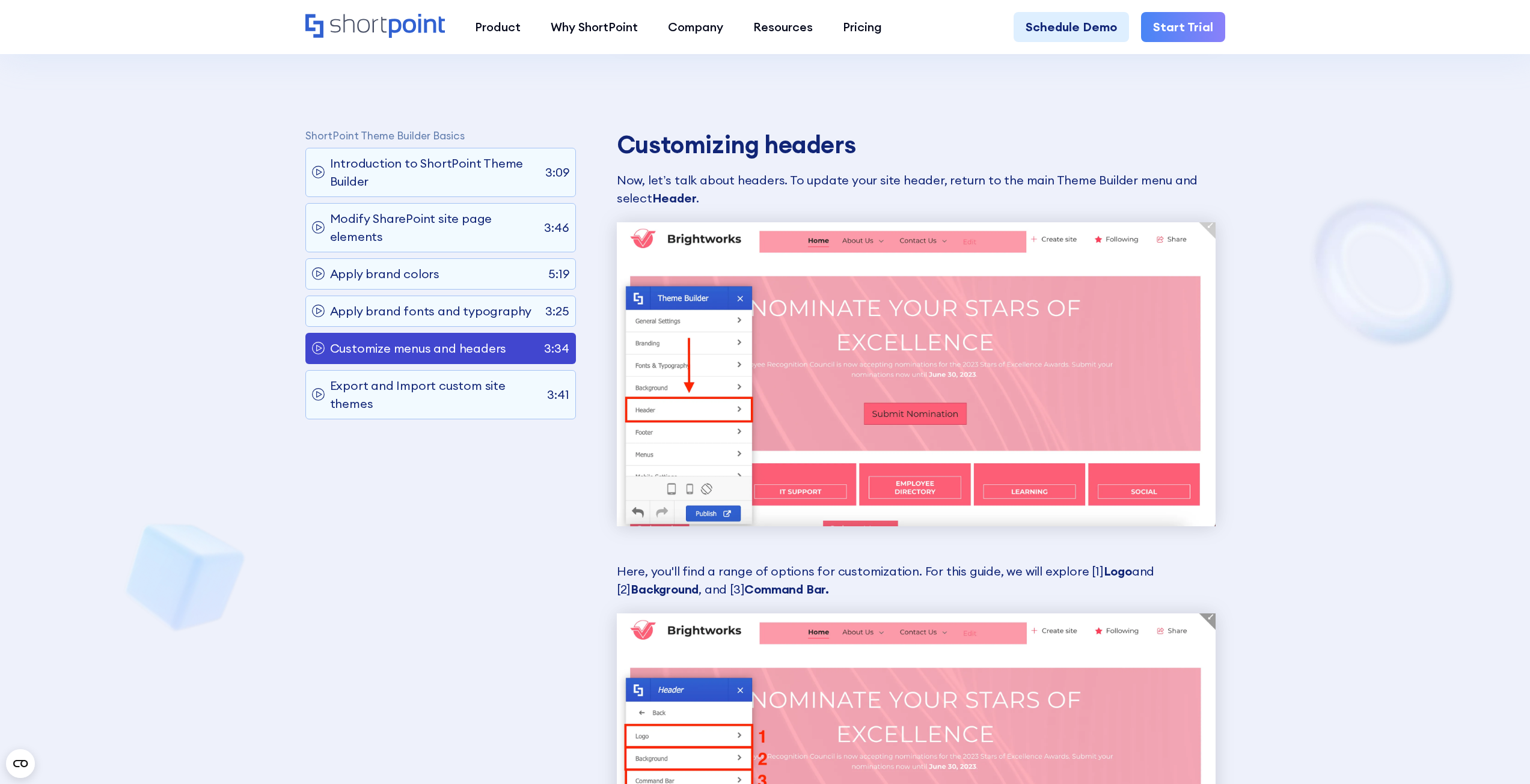
scroll to position [6580, 0]
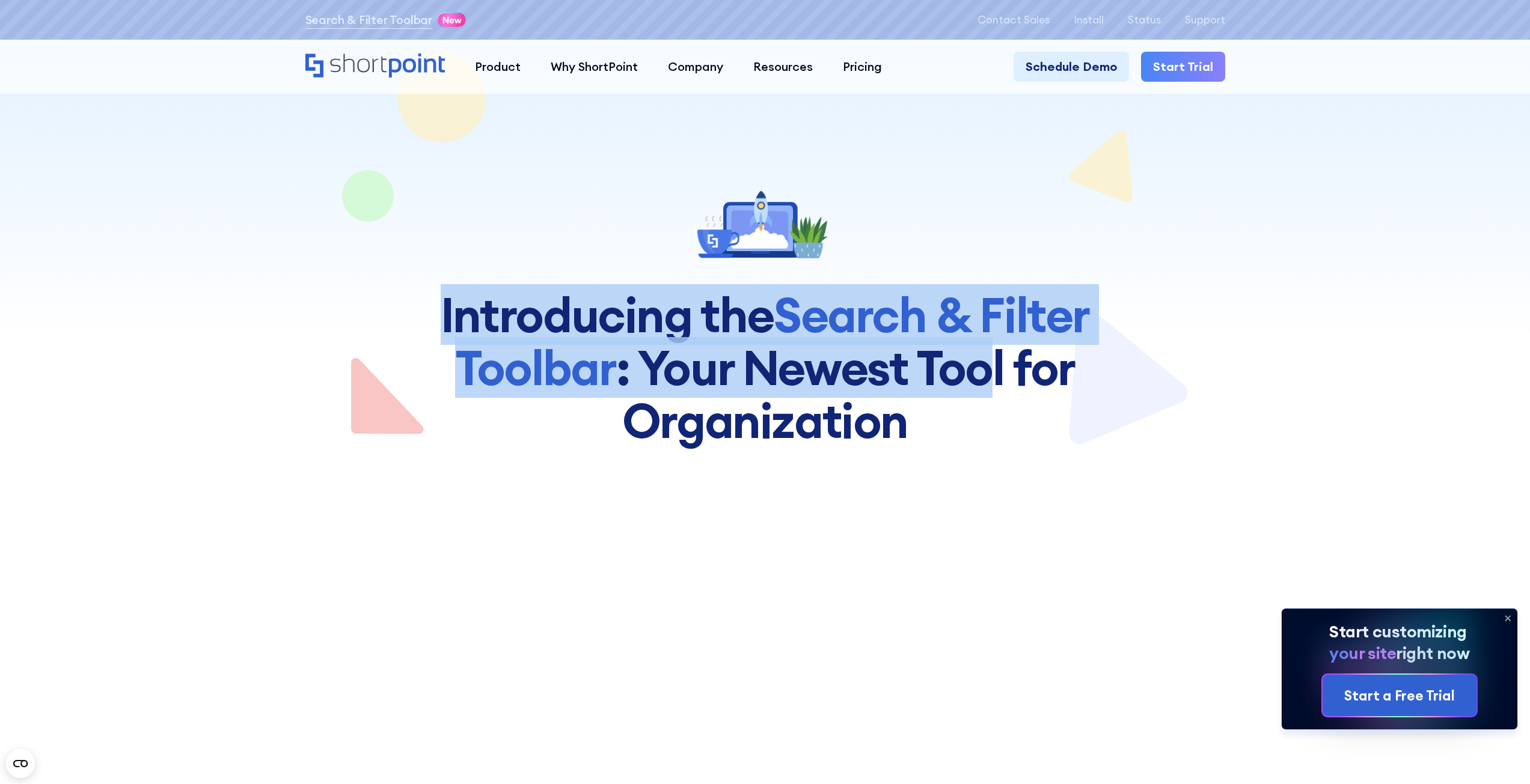
drag, startPoint x: 419, startPoint y: 310, endPoint x: 983, endPoint y: 394, distance: 570.2
click at [983, 394] on section "Introducing the Search & Filter Toolbar : Your Newest Too﻿l for Organization" at bounding box center [765, 224] width 1530 height 447
click at [983, 394] on h1 "Introducing the Search & Filter Toolbar : Your Newest Too﻿l for Organization" at bounding box center [765, 367] width 721 height 158
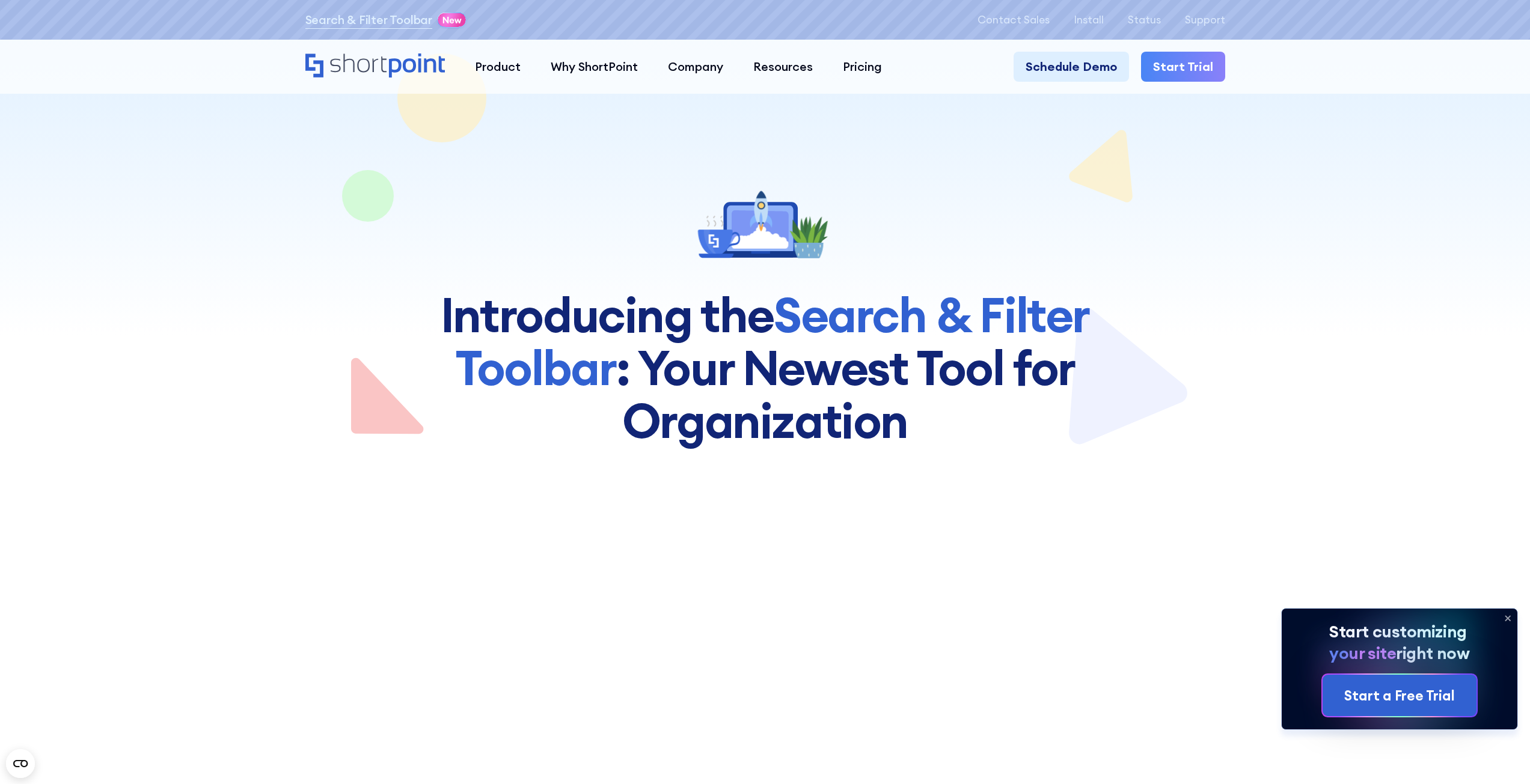
click at [774, 230] on icon at bounding box center [761, 229] width 57 height 39
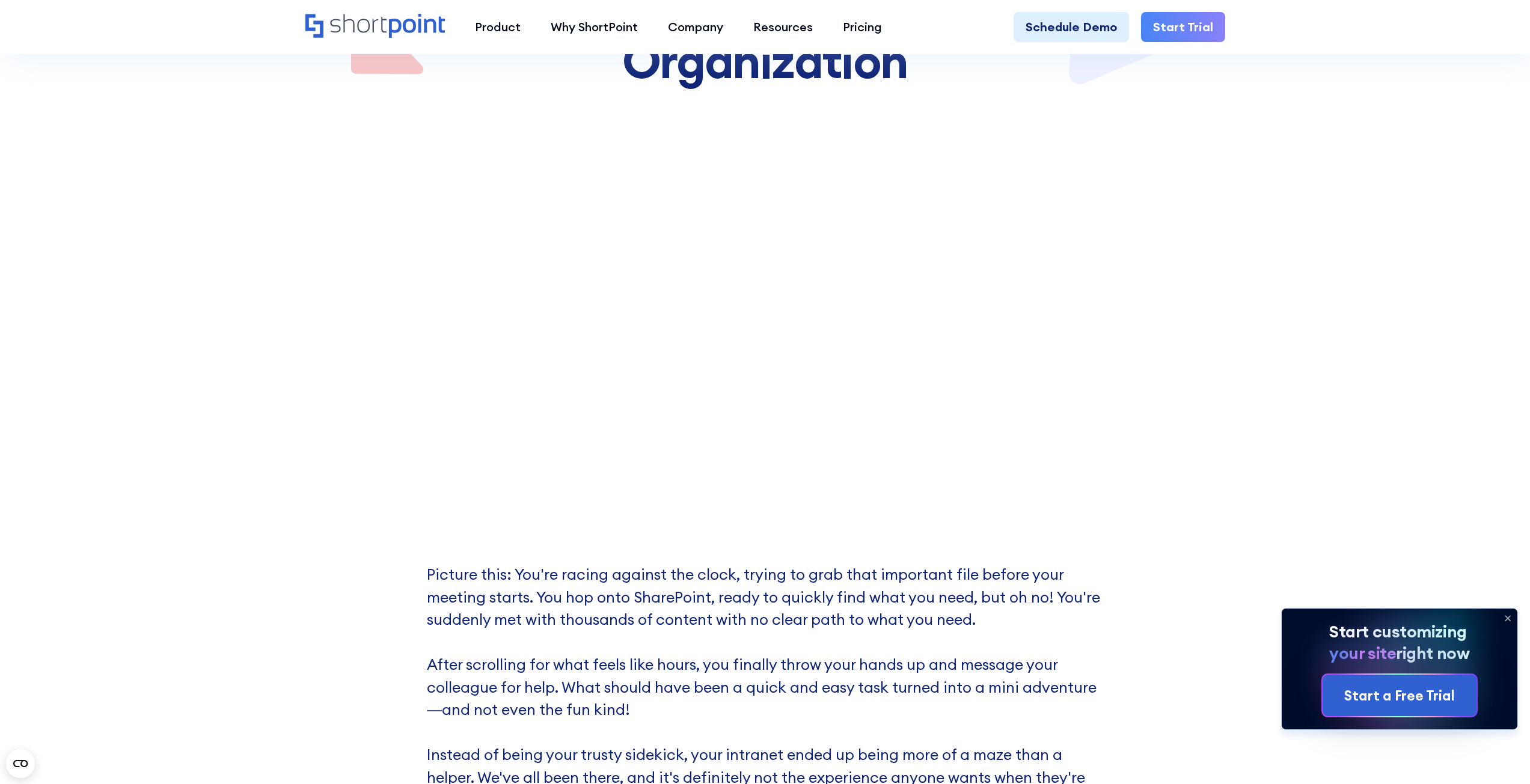
scroll to position [360, 0]
